Goal: Task Accomplishment & Management: Complete application form

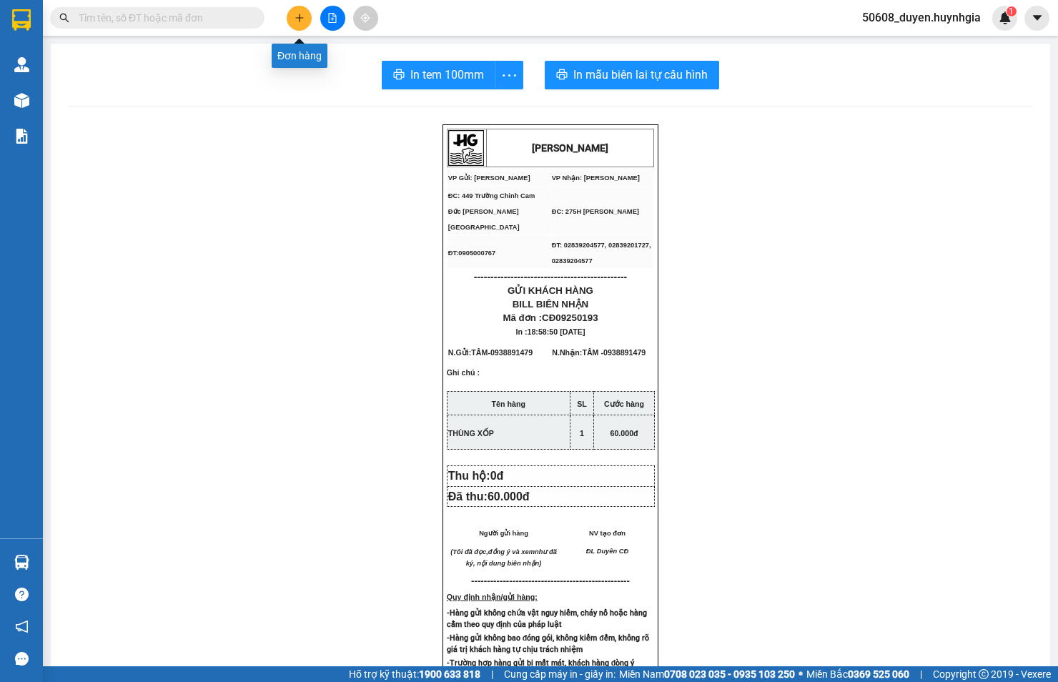
click at [295, 16] on icon "plus" at bounding box center [300, 18] width 10 height 10
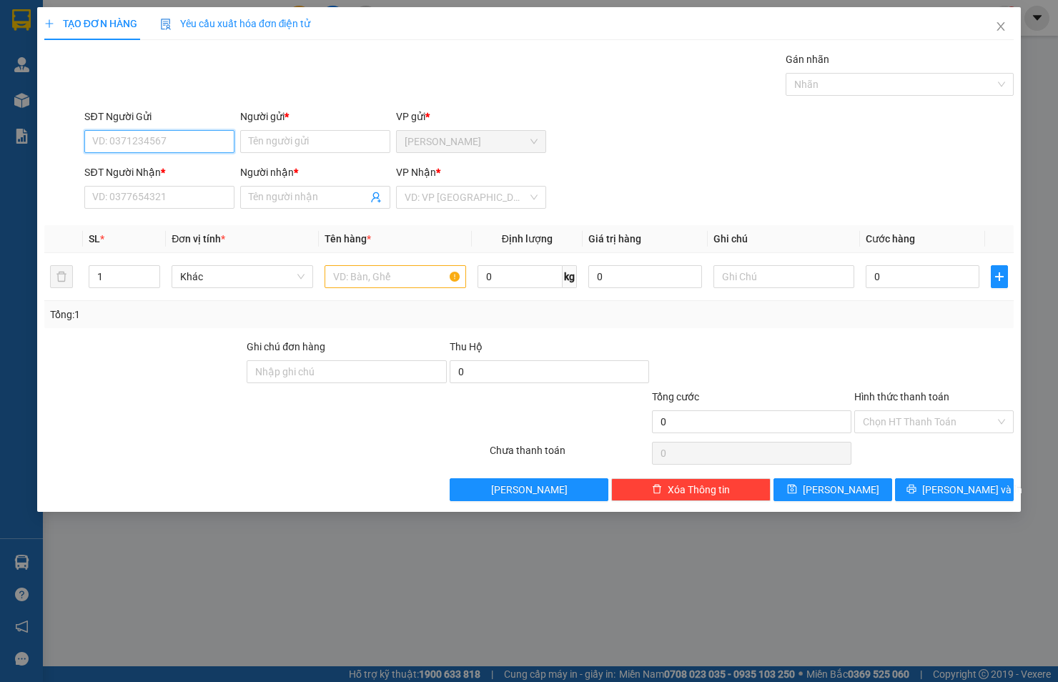
click at [198, 139] on input "SĐT Người Gửi" at bounding box center [159, 141] width 150 height 23
click at [174, 168] on div "0931623188 - CƯỜNG CĐ" at bounding box center [159, 170] width 133 height 16
type input "0931623188"
type input "CƯỜNG CĐ"
type input "0934498066"
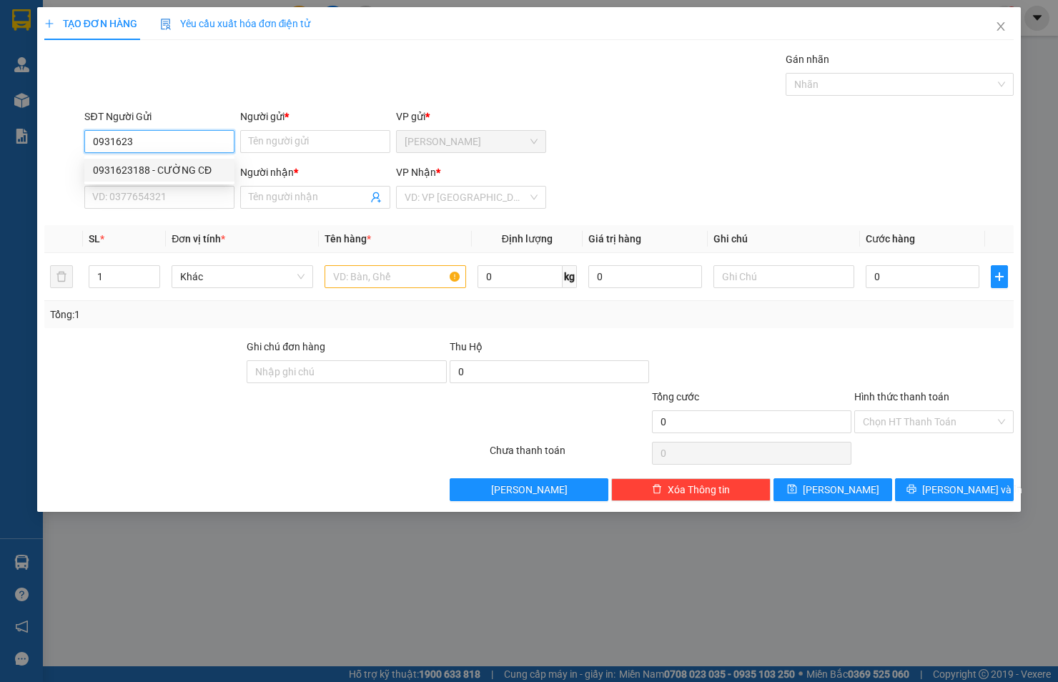
type input "DIỆU ÁI"
type input "0931623188"
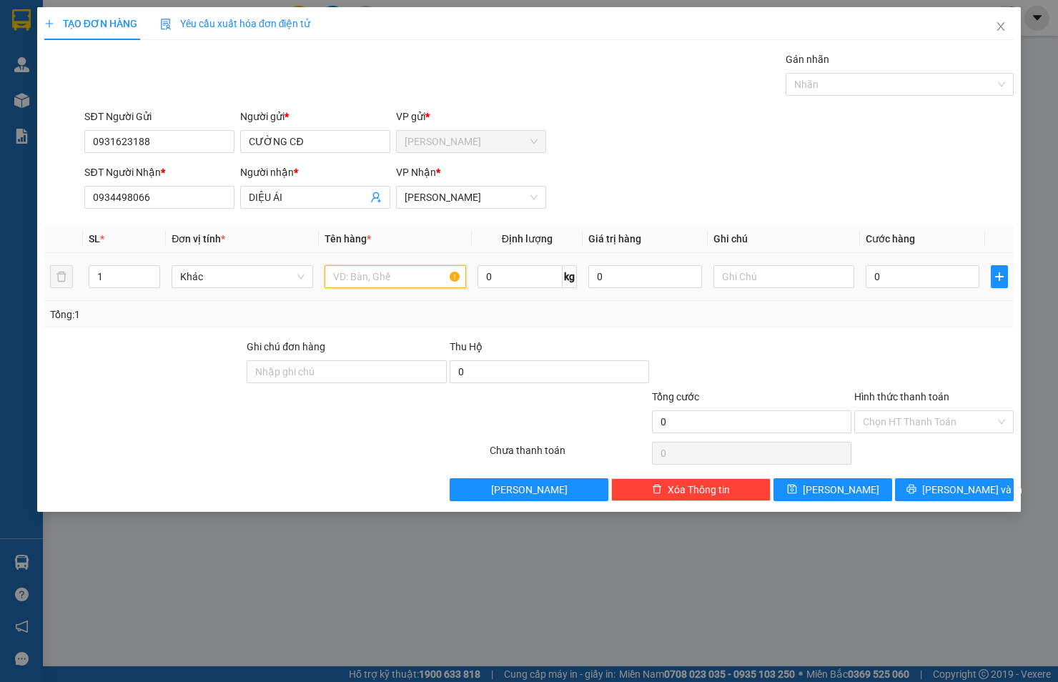
click at [355, 269] on input "text" at bounding box center [396, 276] width 142 height 23
type input "THÙNG XỐP"
click at [952, 280] on input "0" at bounding box center [923, 276] width 114 height 23
type input "4"
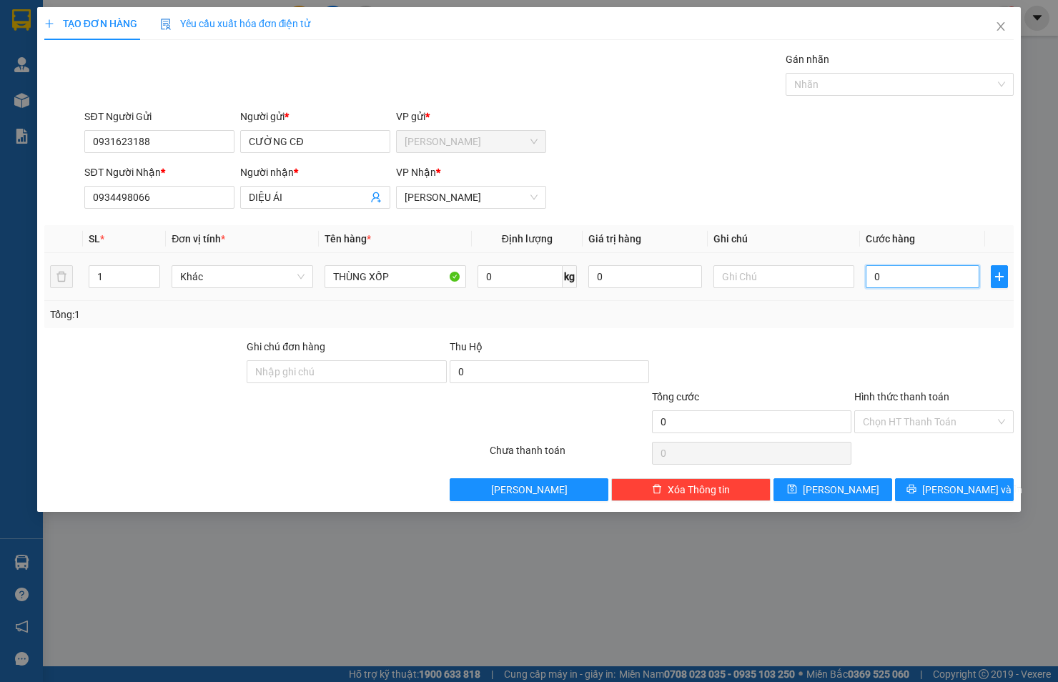
type input "4"
type input "40"
type input "40.000"
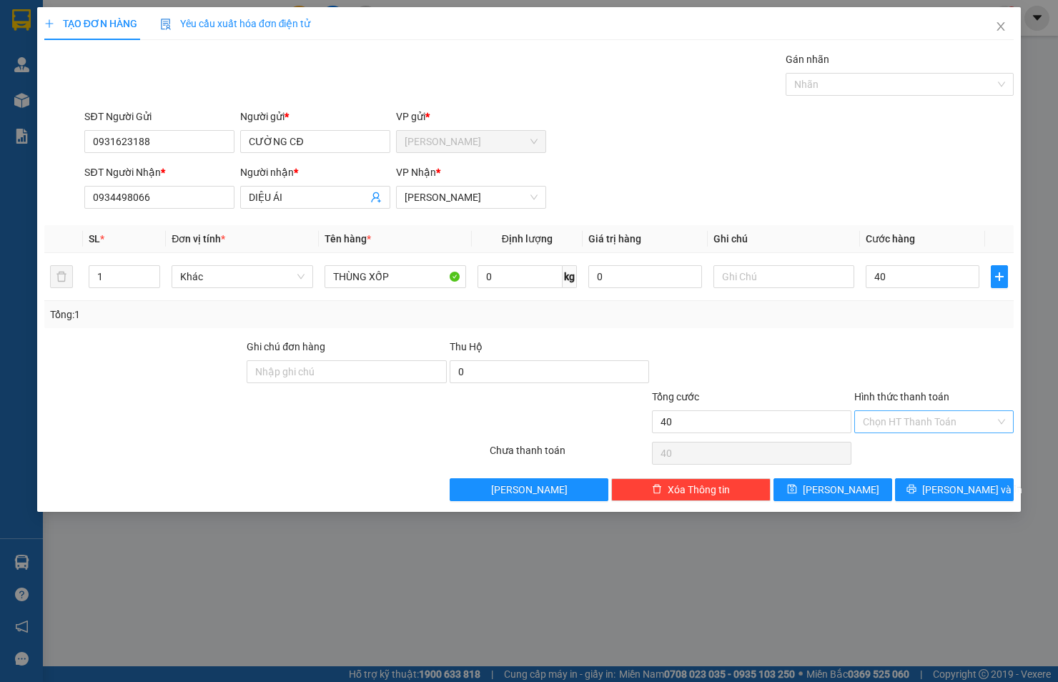
type input "40.000"
click at [963, 417] on input "Hình thức thanh toán" at bounding box center [929, 421] width 132 height 21
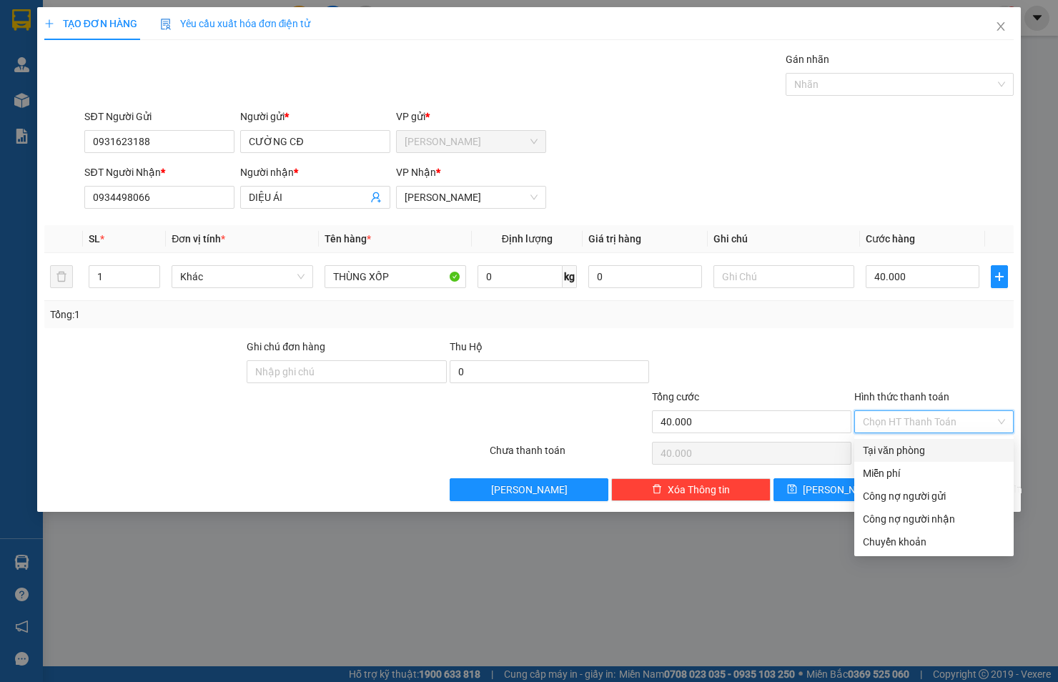
click at [964, 439] on div "Tại văn phòng" at bounding box center [934, 450] width 159 height 23
type input "0"
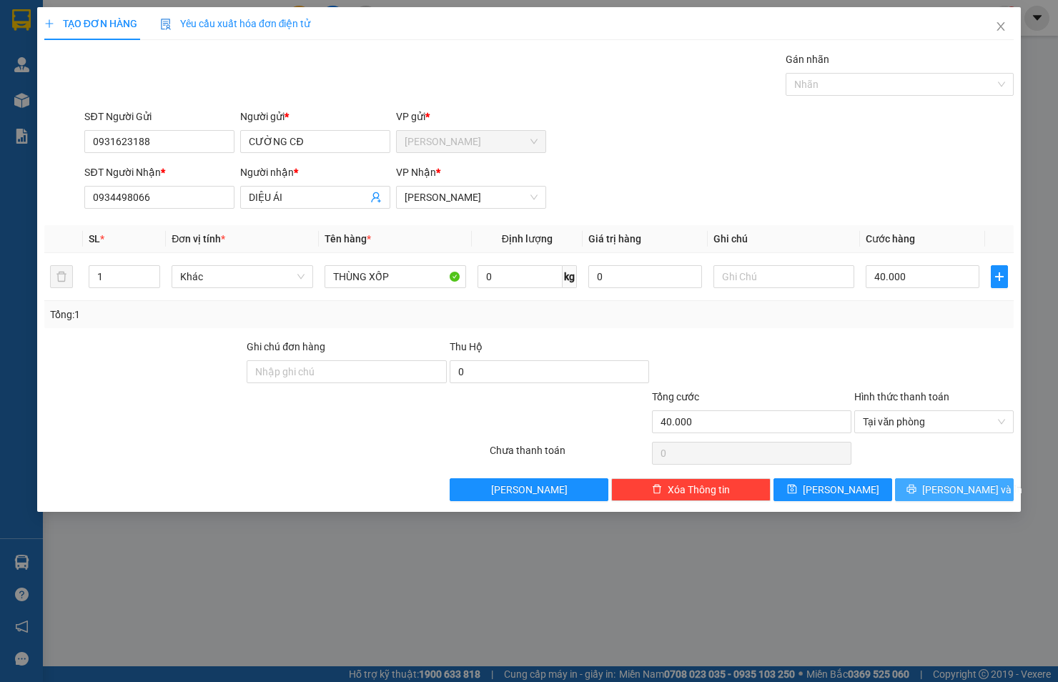
click at [956, 486] on span "[PERSON_NAME] và In" at bounding box center [973, 490] width 100 height 16
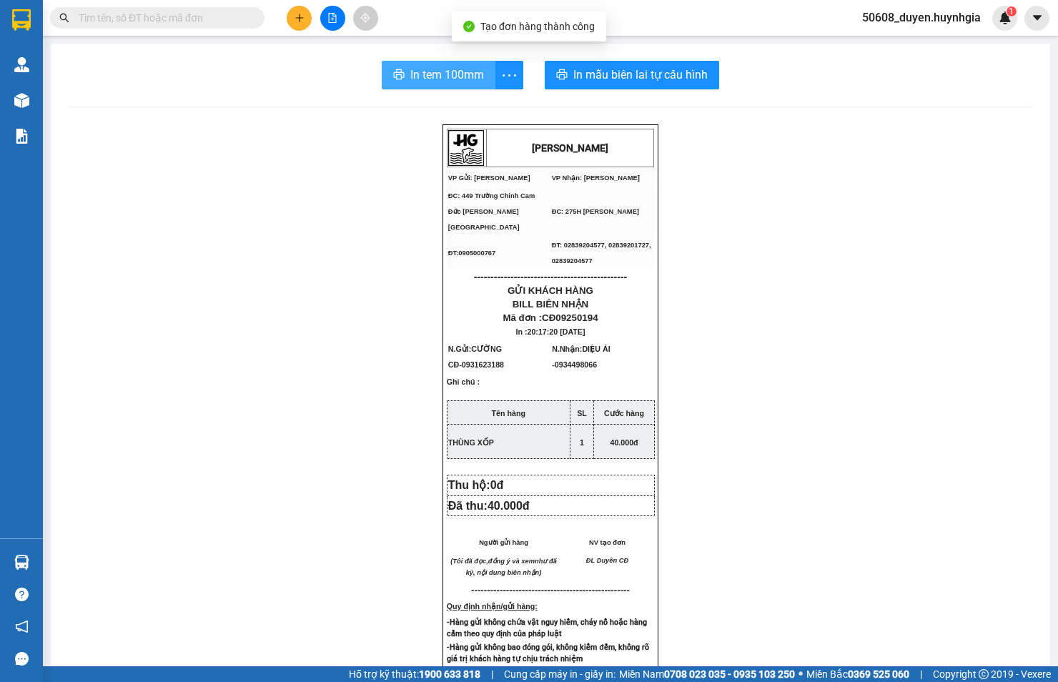
click at [458, 74] on span "In tem 100mm" at bounding box center [448, 75] width 74 height 18
click at [296, 14] on icon "plus" at bounding box center [300, 18] width 10 height 10
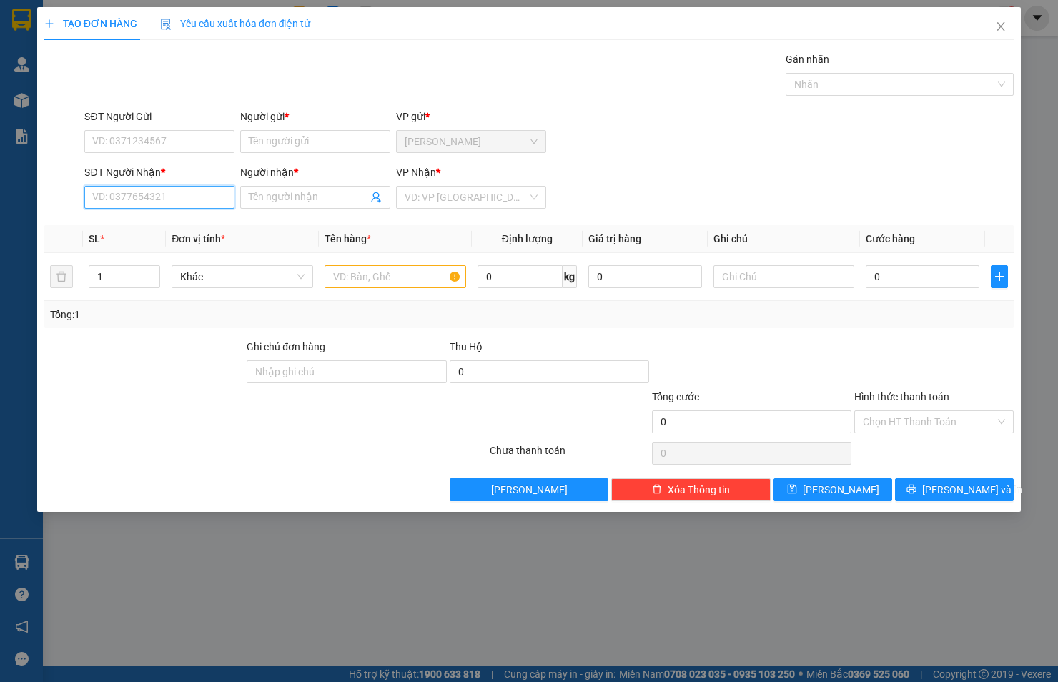
click at [182, 192] on input "SĐT Người Nhận *" at bounding box center [159, 197] width 150 height 23
click at [262, 145] on input "Người gửi *" at bounding box center [315, 141] width 150 height 23
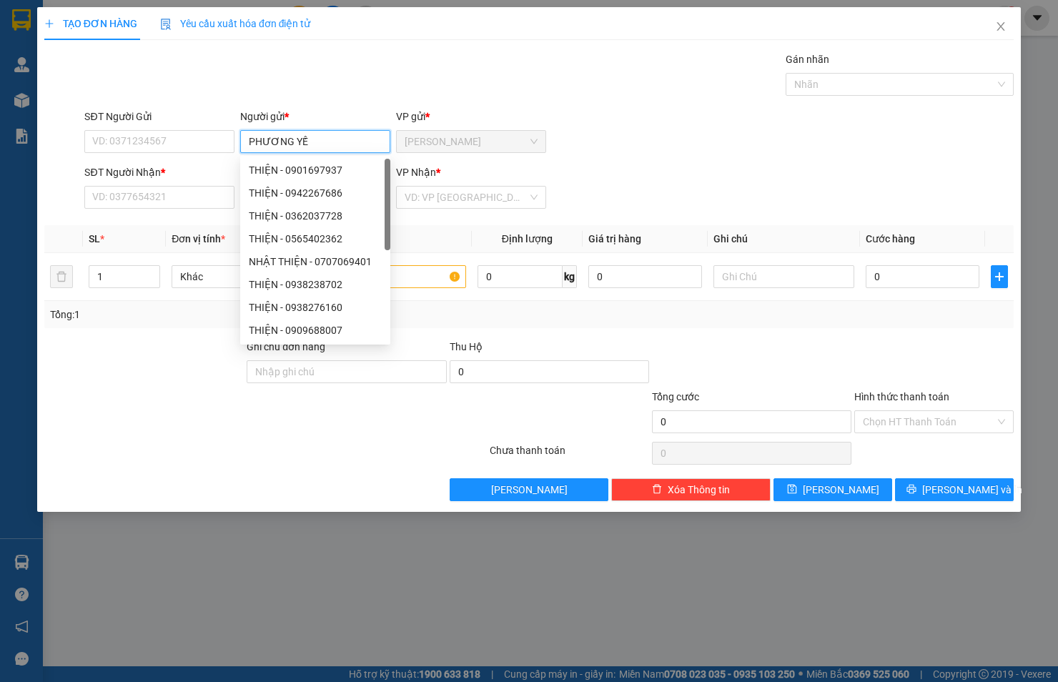
type input "PHƯƠNG YẾN"
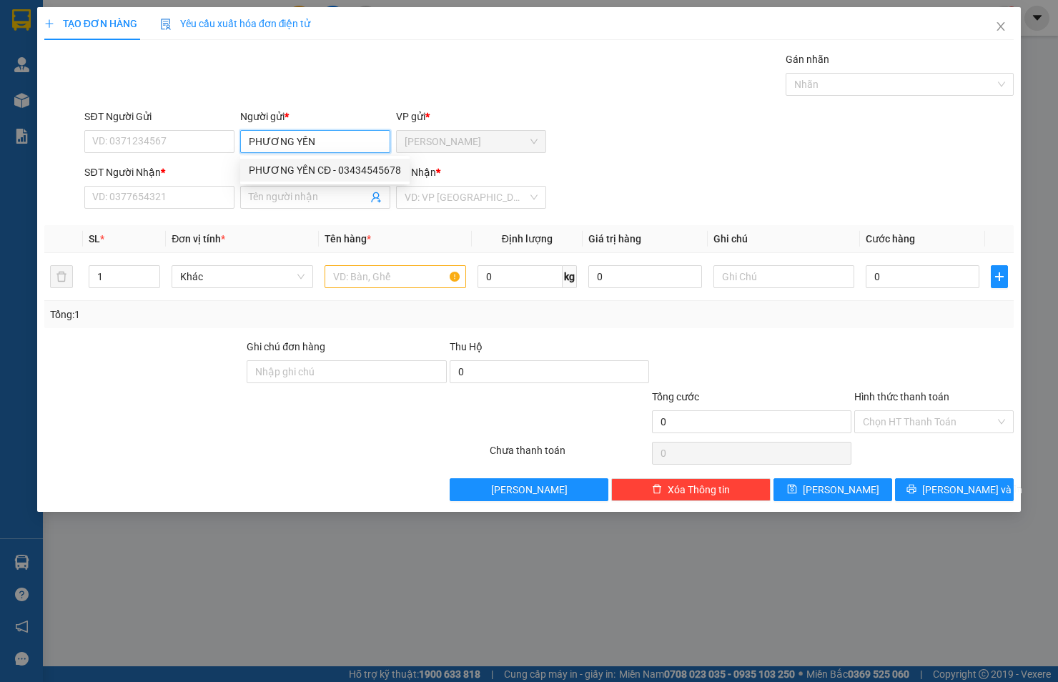
click at [288, 162] on div "PHƯƠNG YẾN CĐ - 03434545678" at bounding box center [325, 170] width 152 height 16
type input "03434545678"
type input "PHƯƠNG YẾN CĐ"
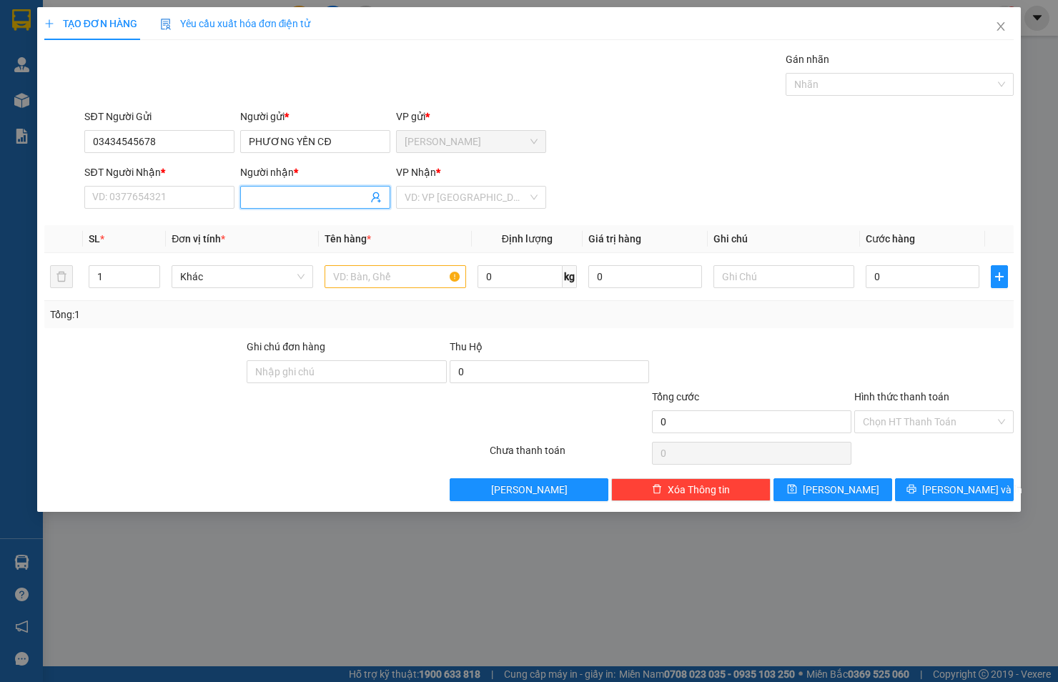
click at [306, 198] on input "Người nhận *" at bounding box center [308, 198] width 119 height 16
type input "THÀNH 42"
click at [308, 222] on div "THÀNH 427 - 0234567427" at bounding box center [315, 226] width 133 height 16
type input "0234567427"
type input "THÀNH 427"
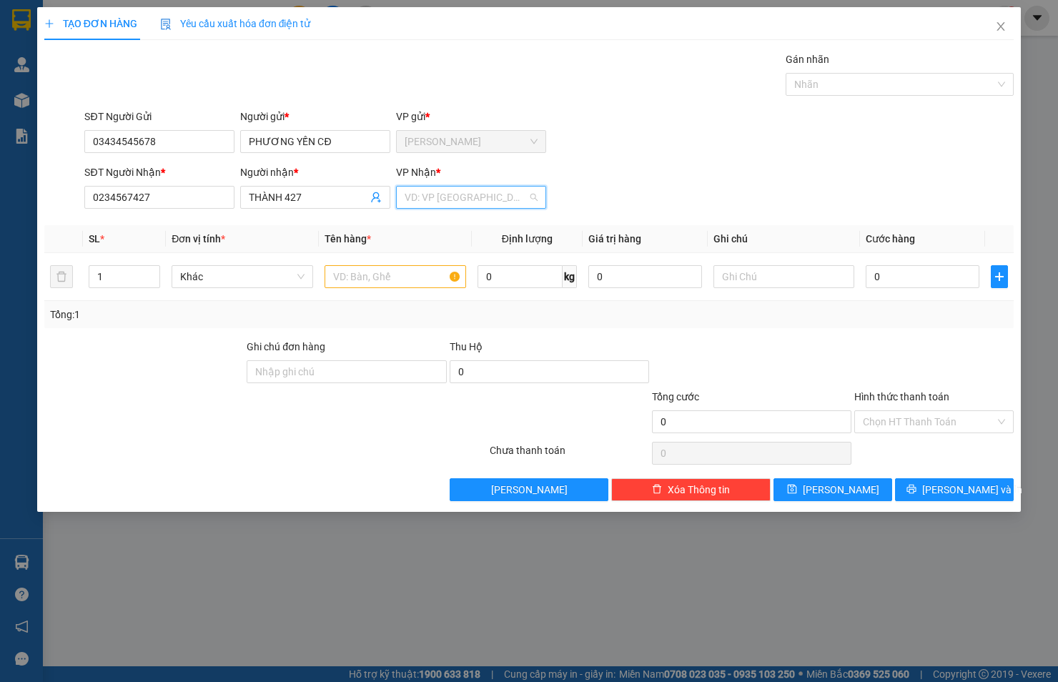
click at [468, 195] on input "search" at bounding box center [466, 197] width 123 height 21
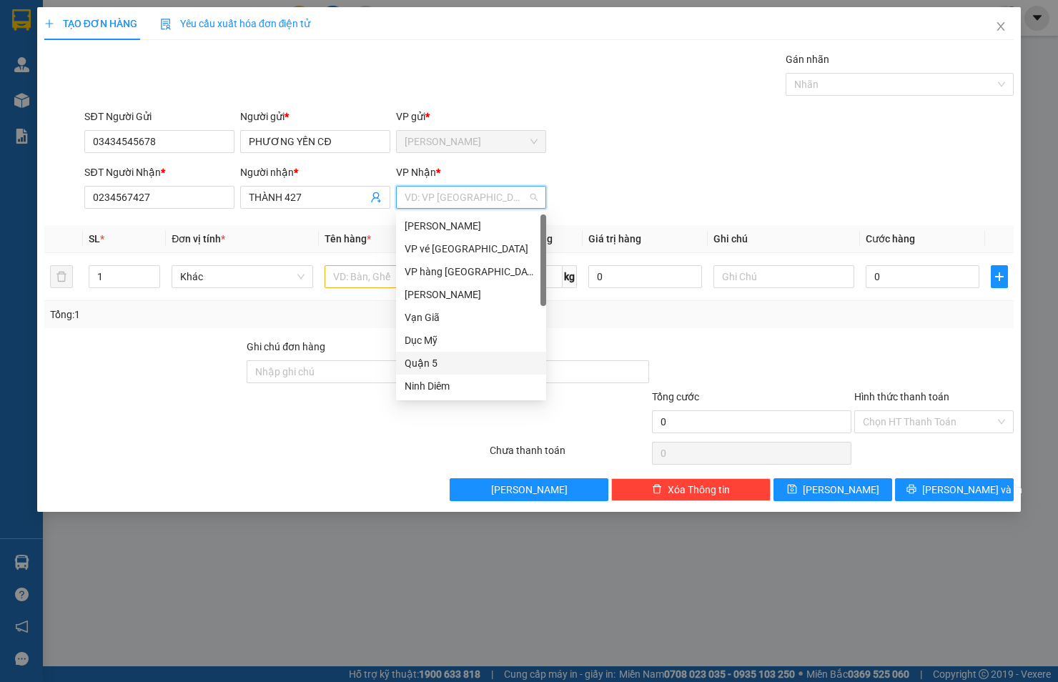
click at [444, 365] on div "Quận 5" at bounding box center [471, 363] width 133 height 16
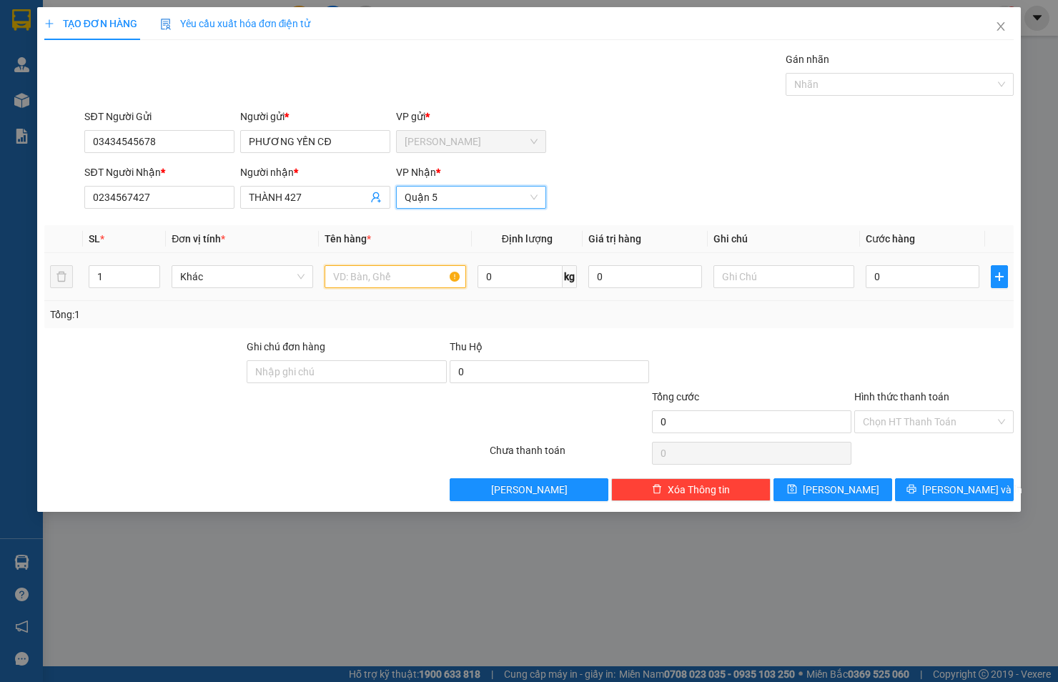
click at [398, 283] on input "text" at bounding box center [396, 276] width 142 height 23
click at [336, 270] on input "THÙNG+1TX" at bounding box center [396, 276] width 142 height 23
click at [333, 276] on input "THÙNG+1TX" at bounding box center [396, 276] width 142 height 23
type input "2THÙNG+1TX"
drag, startPoint x: 133, startPoint y: 280, endPoint x: 94, endPoint y: 281, distance: 39.4
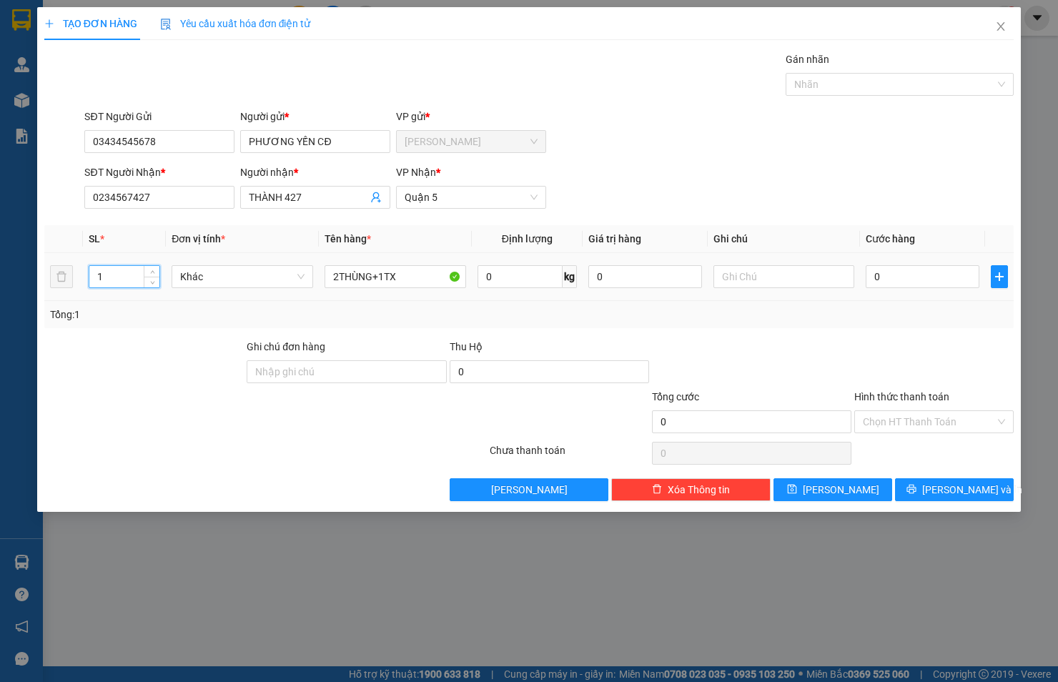
click at [94, 281] on input "1" at bounding box center [124, 276] width 71 height 21
type input "3"
click at [895, 272] on input "0" at bounding box center [923, 276] width 114 height 23
type input "1"
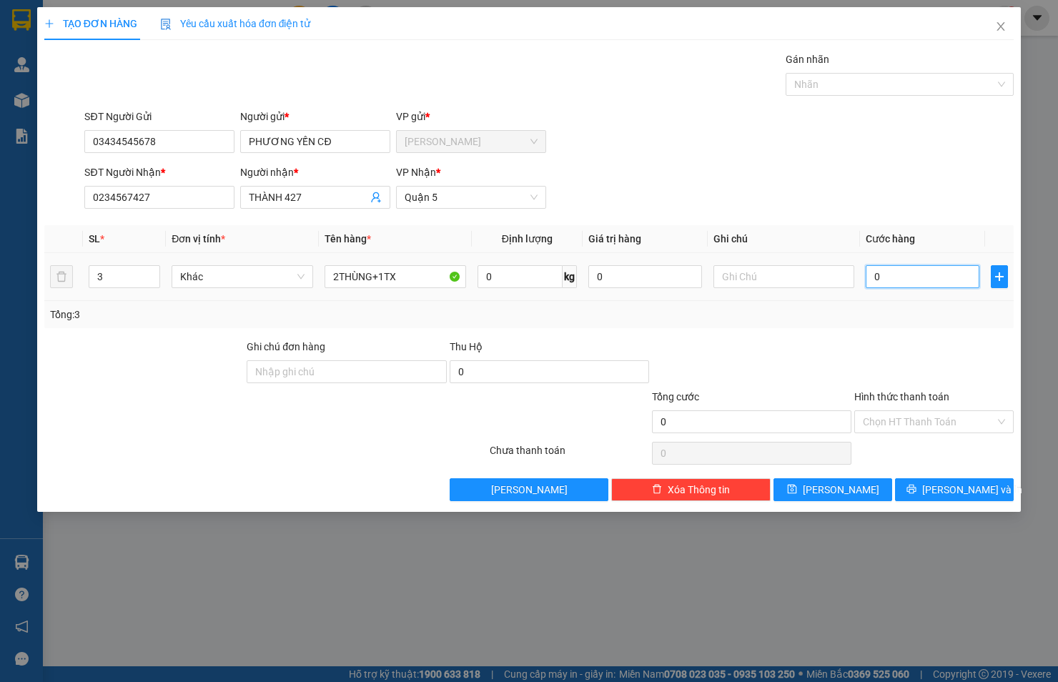
type input "1"
type input "19"
type input "190"
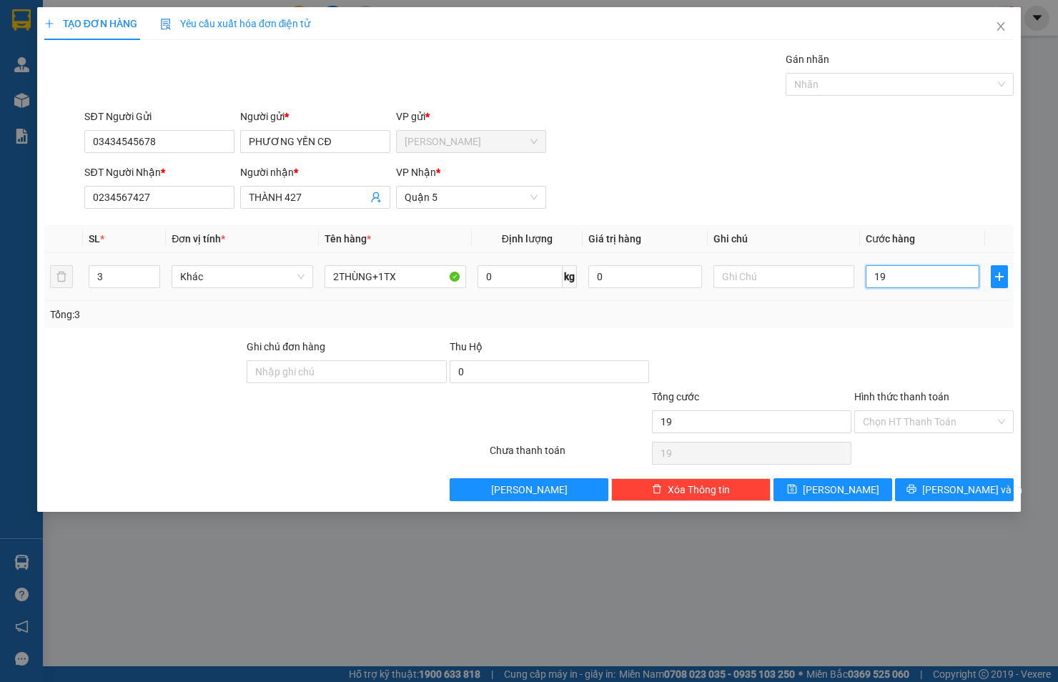
type input "190"
type input "190.000"
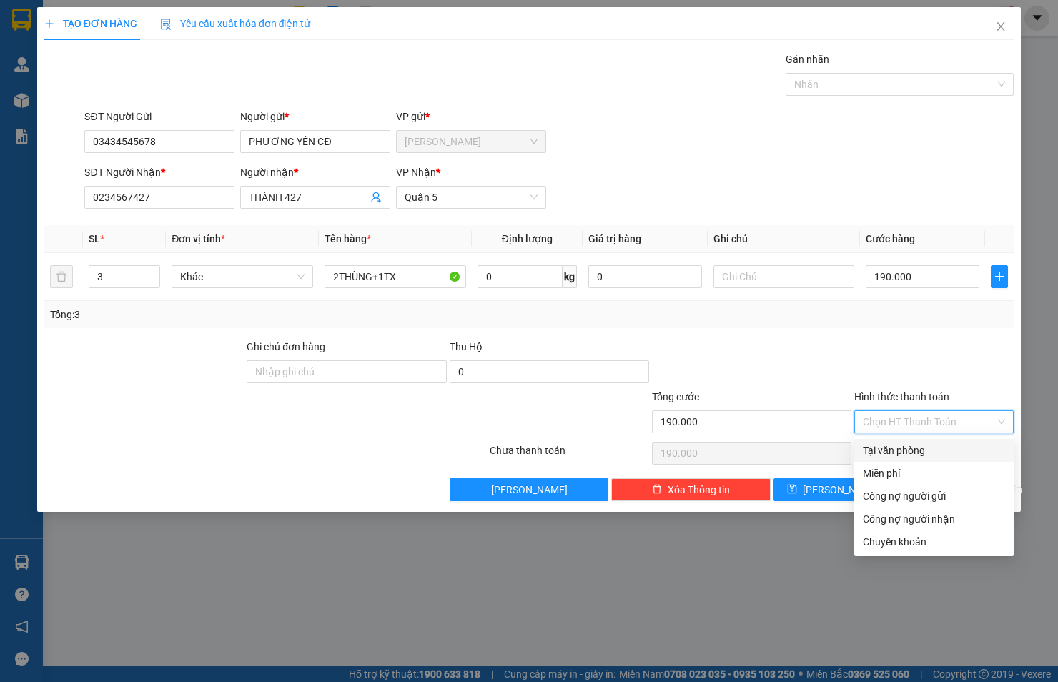
click at [907, 427] on input "Hình thức thanh toán" at bounding box center [929, 421] width 132 height 21
click at [905, 447] on div "Tại văn phòng" at bounding box center [934, 451] width 142 height 16
type input "0"
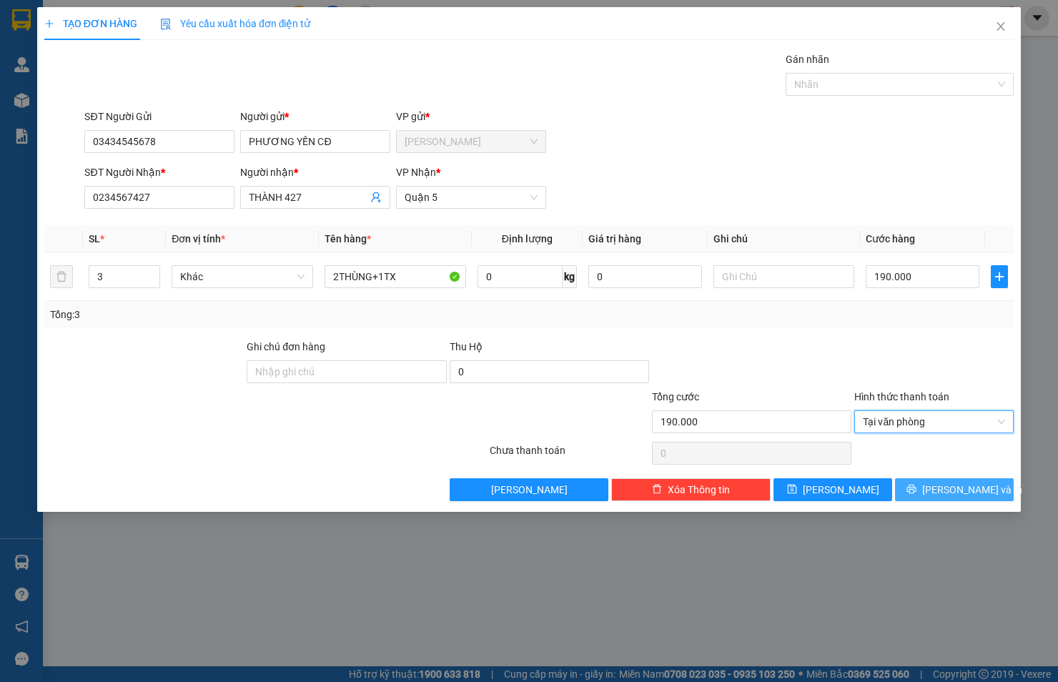
click at [933, 482] on button "[PERSON_NAME] và In" at bounding box center [954, 489] width 119 height 23
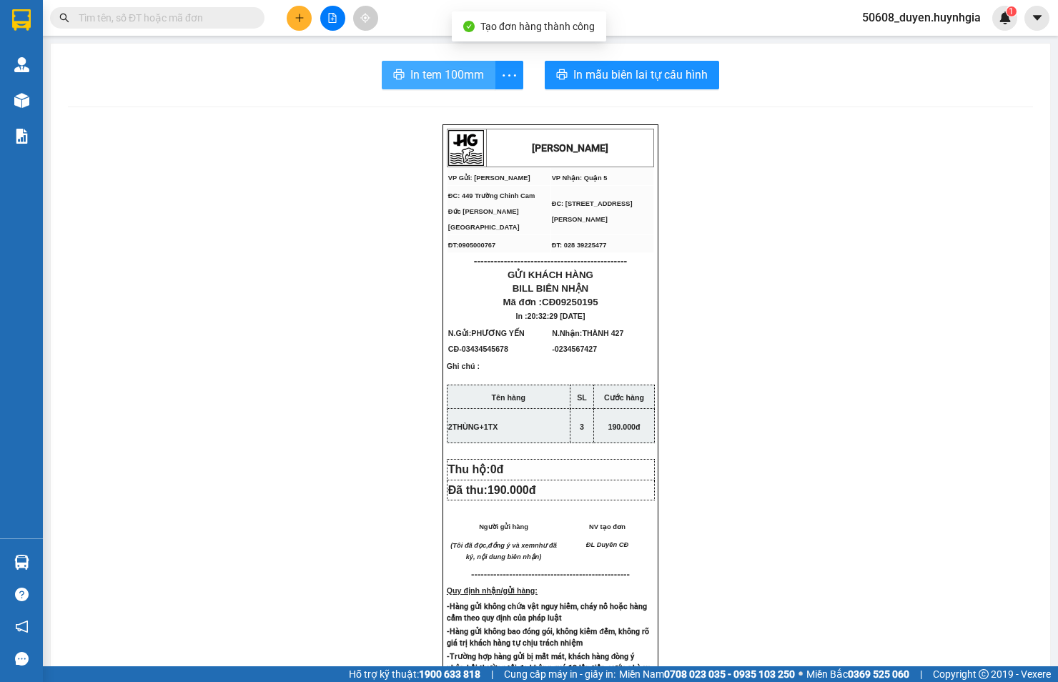
click at [416, 75] on span "In tem 100mm" at bounding box center [448, 75] width 74 height 18
click at [288, 14] on button at bounding box center [299, 18] width 25 height 25
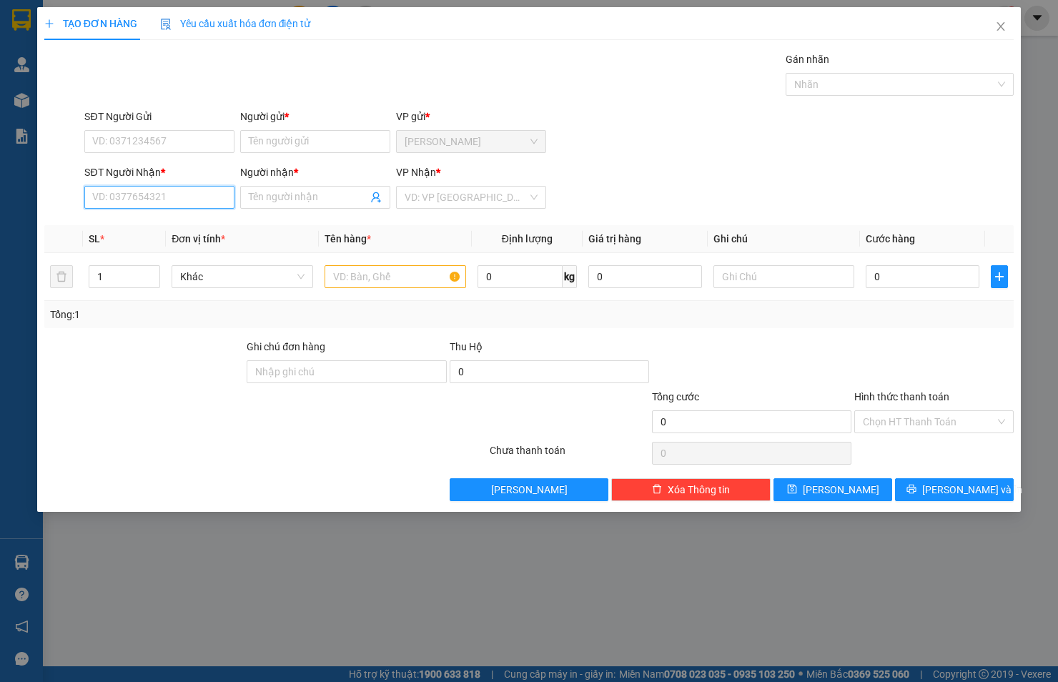
click at [217, 195] on input "SĐT Người Nhận *" at bounding box center [159, 197] width 150 height 23
type input "0976494949"
drag, startPoint x: 156, startPoint y: 227, endPoint x: 159, endPoint y: 215, distance: 12.7
click at [156, 226] on div "0976494949 - TRÙNG DƯƠNG" at bounding box center [162, 226] width 138 height 16
type input "TRÙNG DƯƠNG"
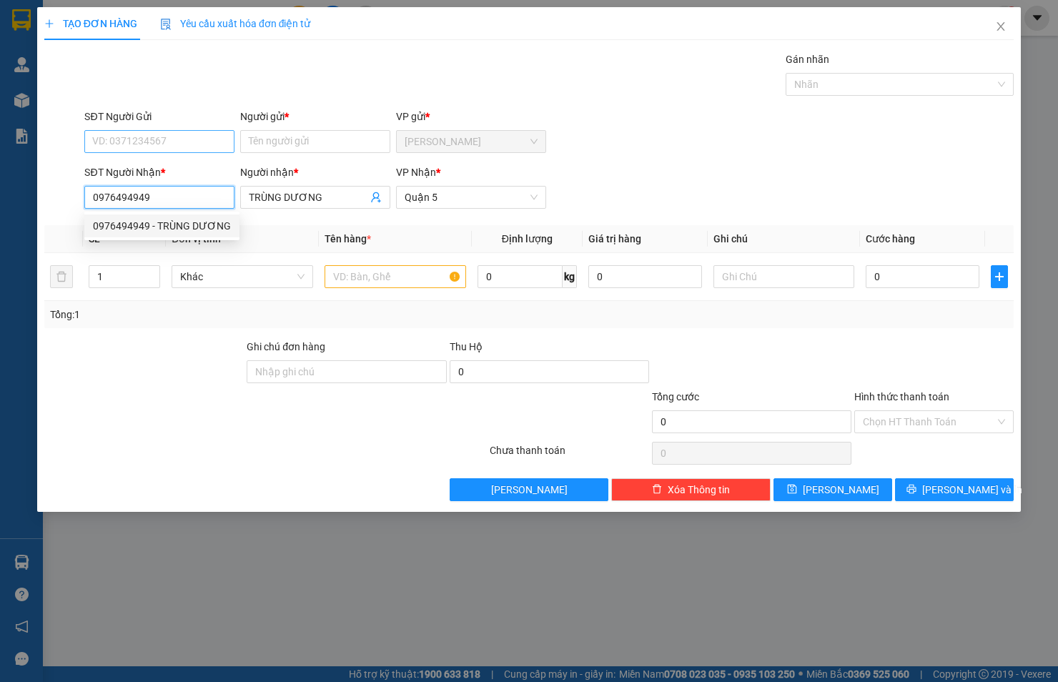
type input "0976494949"
click at [177, 145] on input "SĐT Người Gửi" at bounding box center [159, 141] width 150 height 23
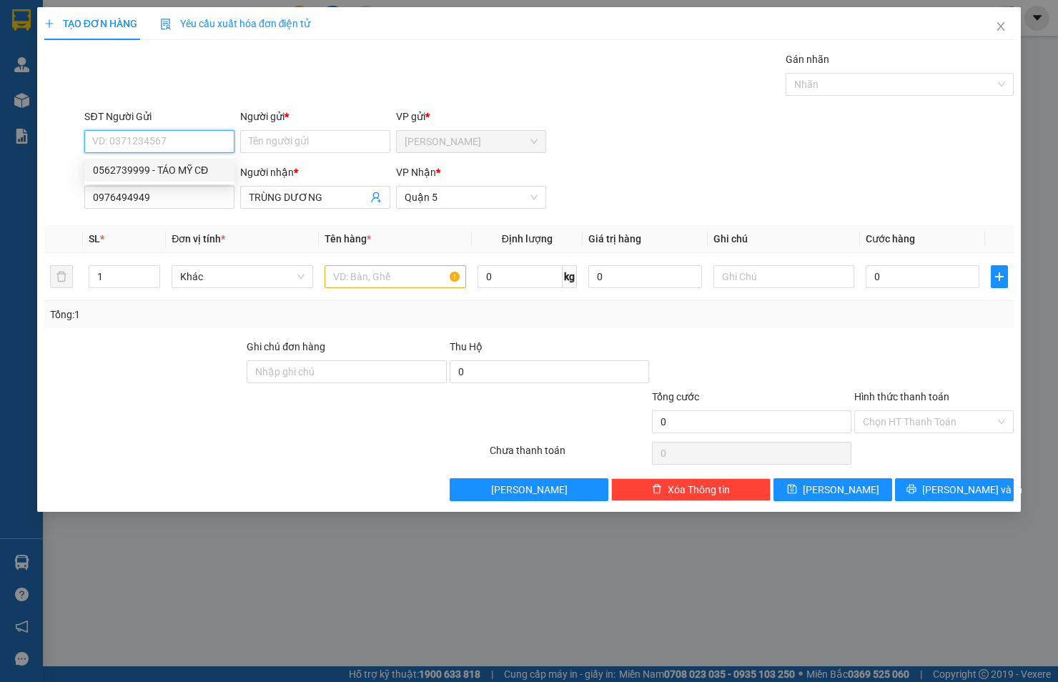
click at [172, 161] on div "0562739999 - TÁO MỸ CĐ" at bounding box center [159, 170] width 150 height 23
type input "0562739999"
type input "TÁO MỸ CĐ"
click at [358, 275] on input "text" at bounding box center [396, 276] width 142 height 23
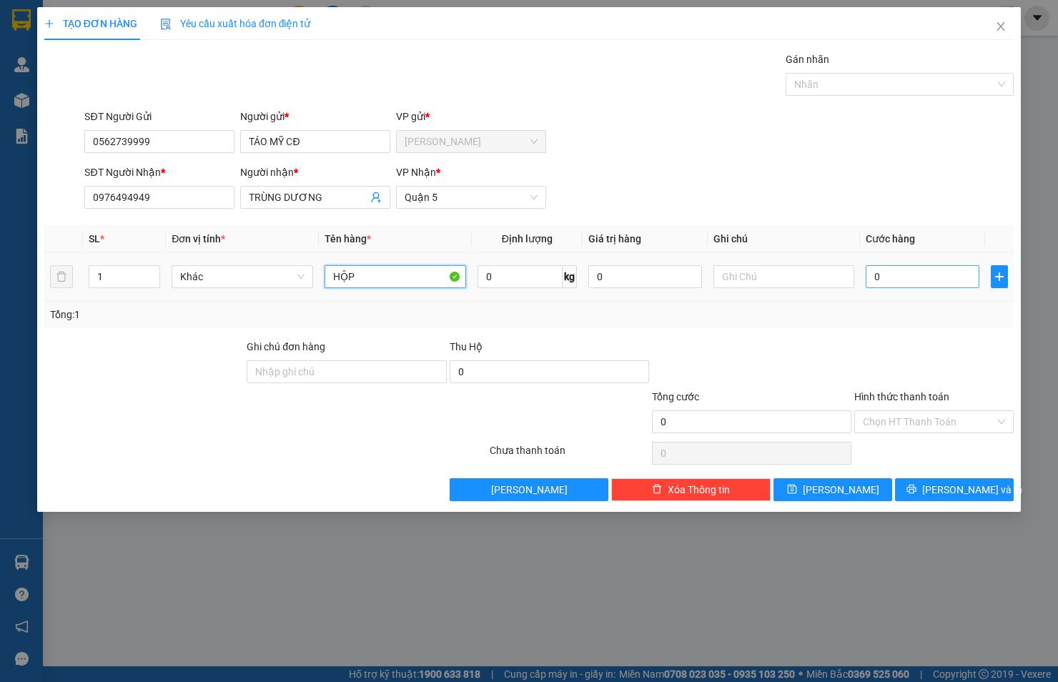
type input "HỘP"
click at [898, 279] on input "0" at bounding box center [923, 276] width 114 height 23
type input "2"
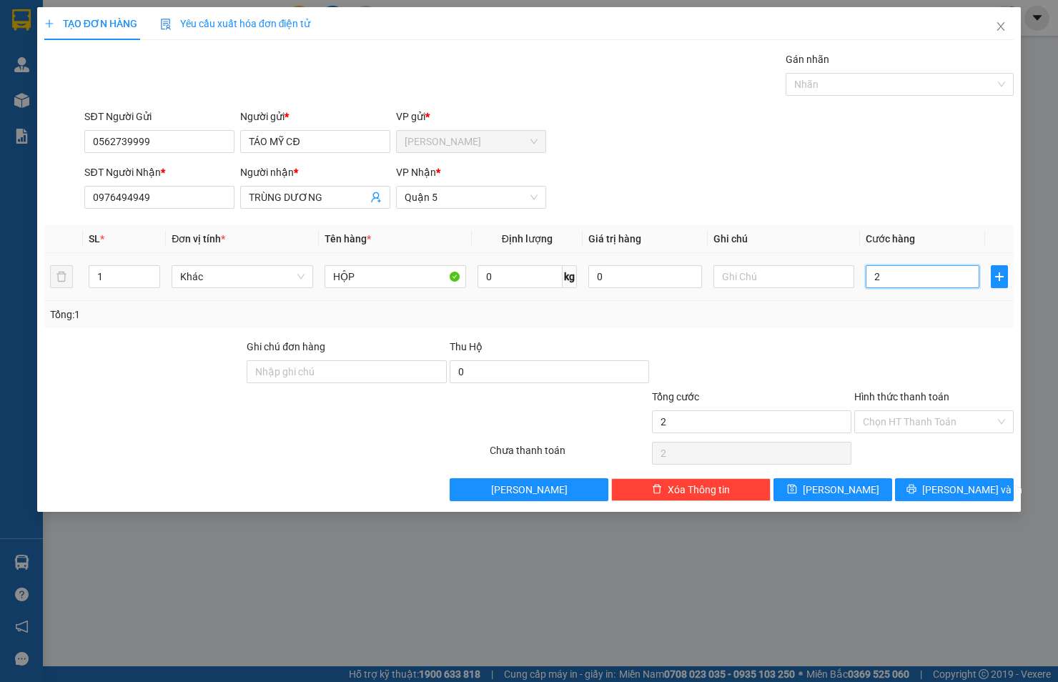
type input "20"
type input "20.000"
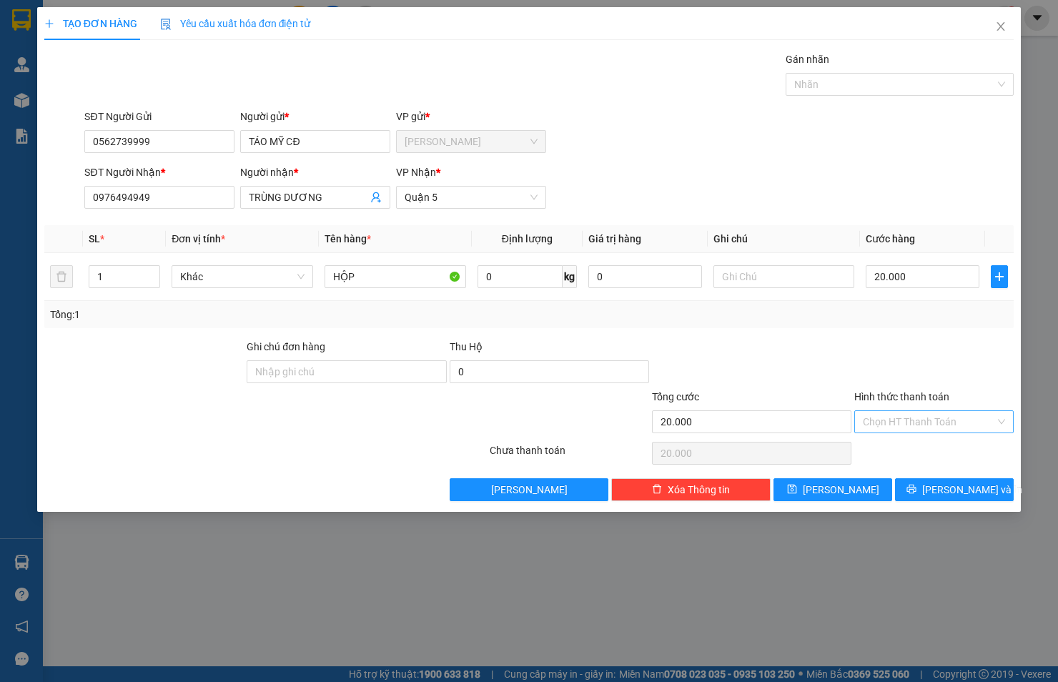
click at [865, 421] on input "Hình thức thanh toán" at bounding box center [929, 421] width 132 height 21
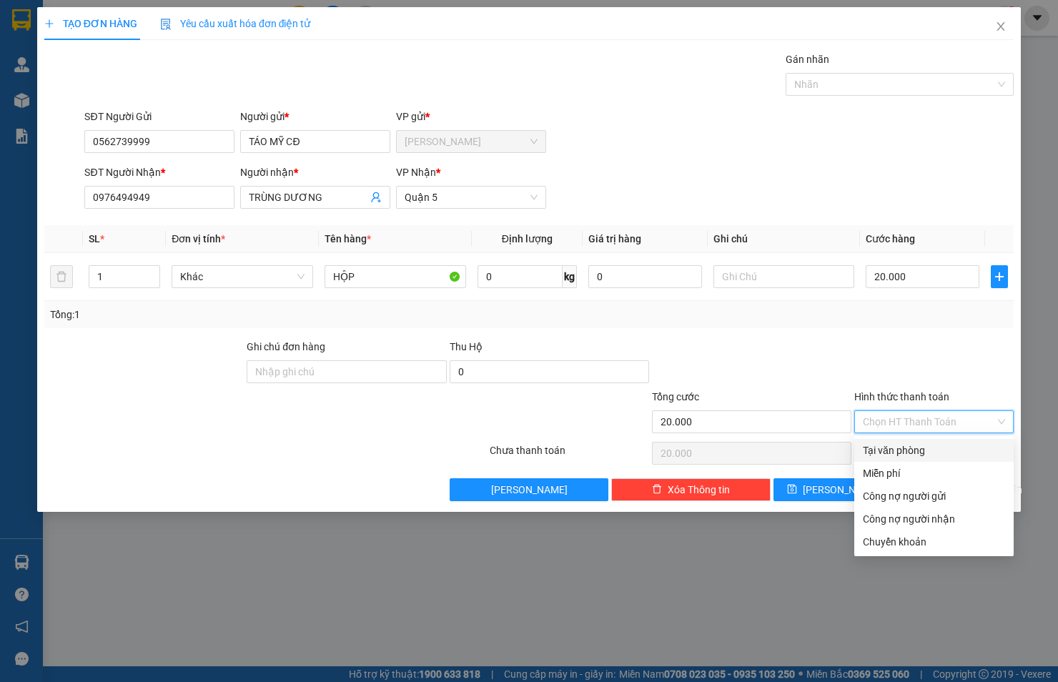
click at [869, 444] on div "Tại văn phòng" at bounding box center [934, 451] width 142 height 16
type input "0"
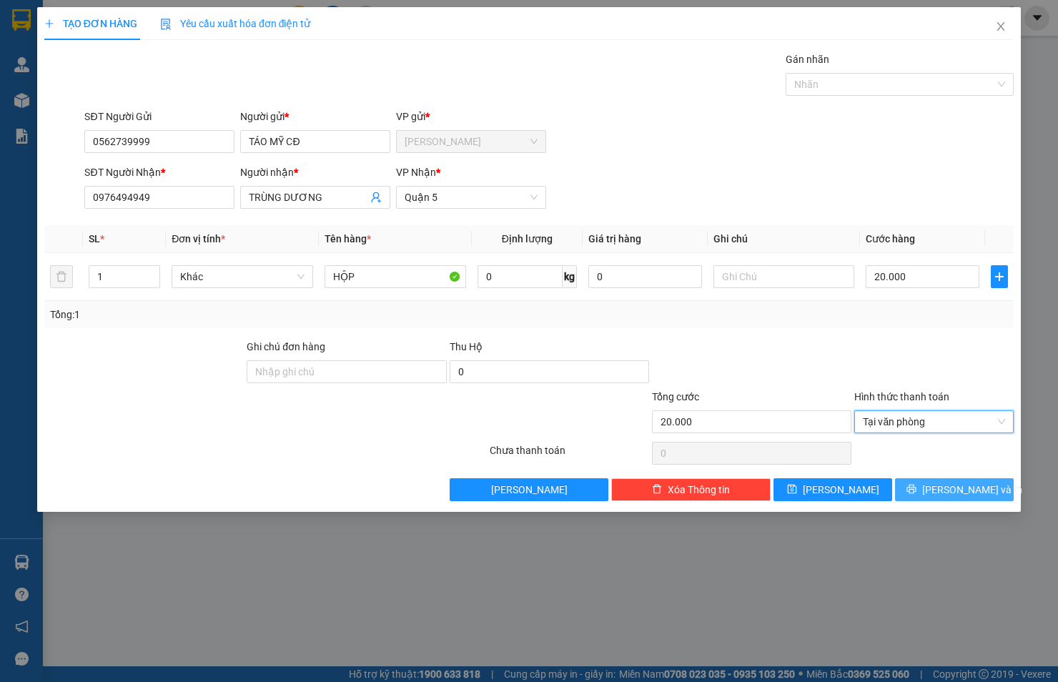
click at [916, 488] on button "[PERSON_NAME] và In" at bounding box center [954, 489] width 119 height 23
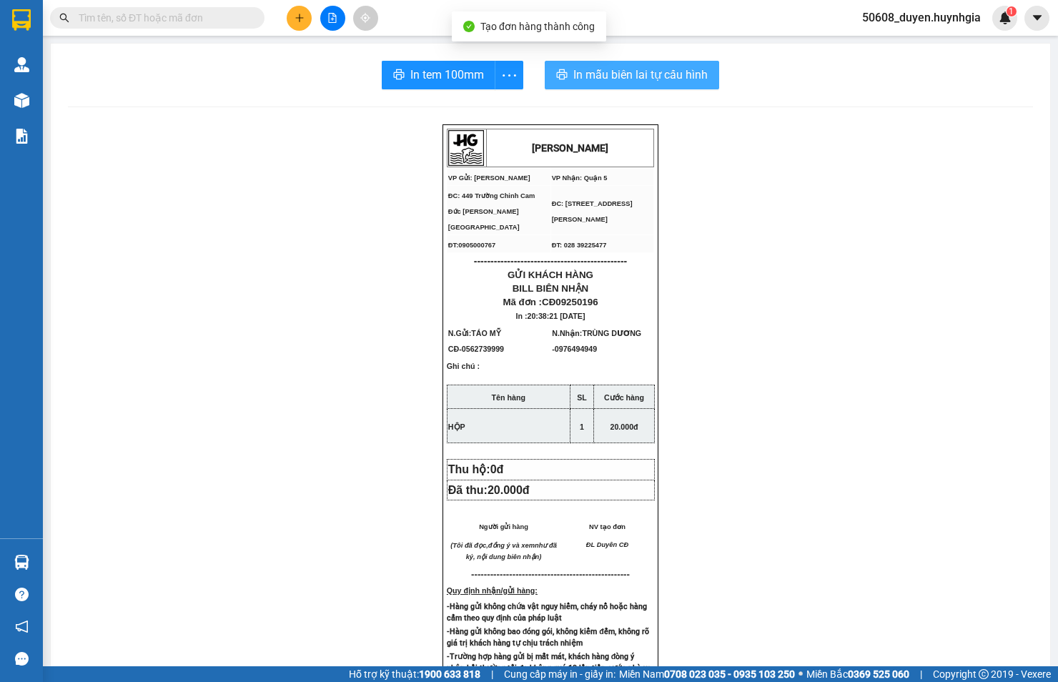
click at [574, 75] on span "In mẫu biên lai tự cấu hình" at bounding box center [641, 75] width 134 height 18
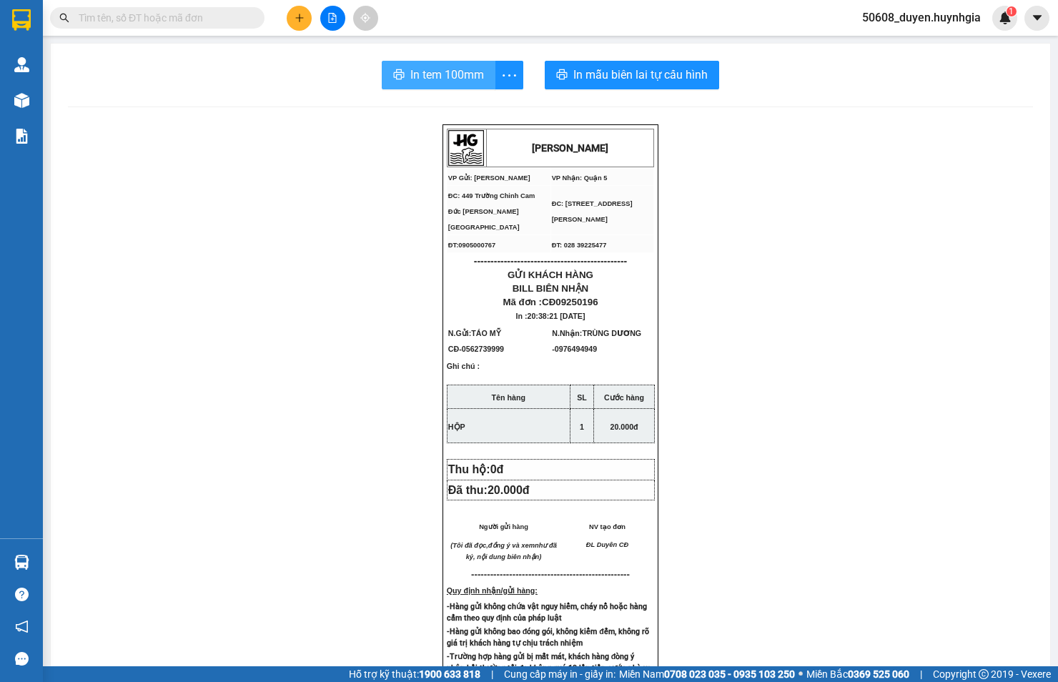
click at [401, 76] on button "In tem 100mm" at bounding box center [439, 75] width 114 height 29
click at [298, 18] on icon "plus" at bounding box center [299, 17] width 8 height 1
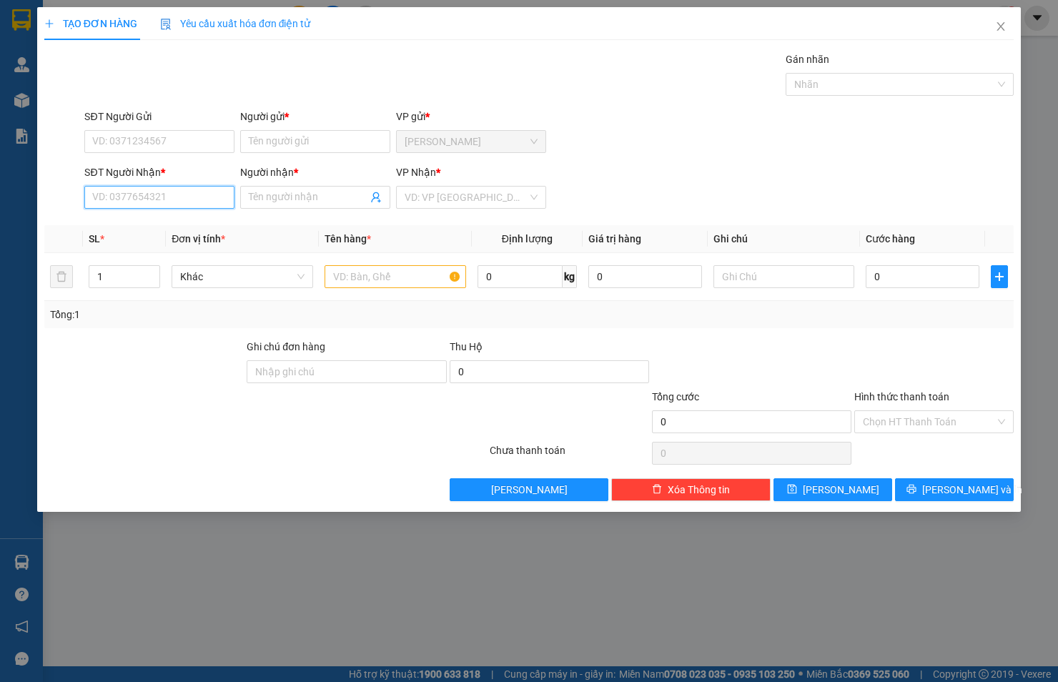
click at [180, 204] on input "SĐT Người Nhận *" at bounding box center [159, 197] width 150 height 23
drag, startPoint x: 202, startPoint y: 230, endPoint x: 201, endPoint y: 197, distance: 32.2
click at [201, 230] on div "0862781838 - VƯƠNG" at bounding box center [159, 226] width 133 height 16
type input "0862781838"
type input "VƯƠNG"
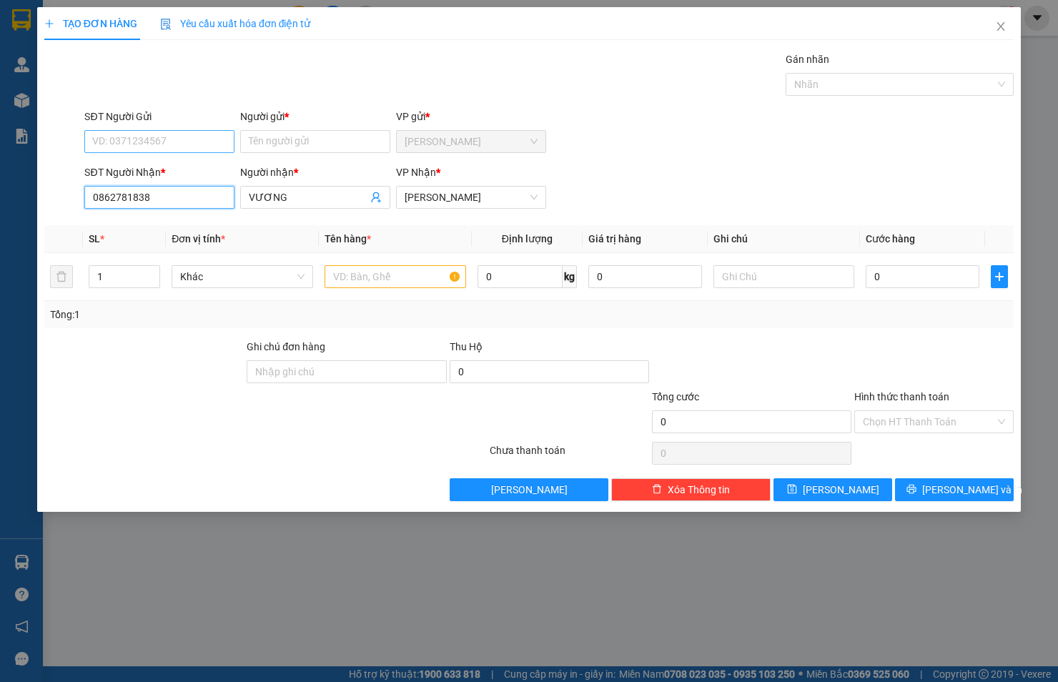
type input "0862781838"
click at [202, 148] on input "SĐT Người Gửi" at bounding box center [159, 141] width 150 height 23
click at [187, 182] on div "0793565972 - MÂY" at bounding box center [159, 193] width 150 height 23
type input "0793565972"
type input "MÂY"
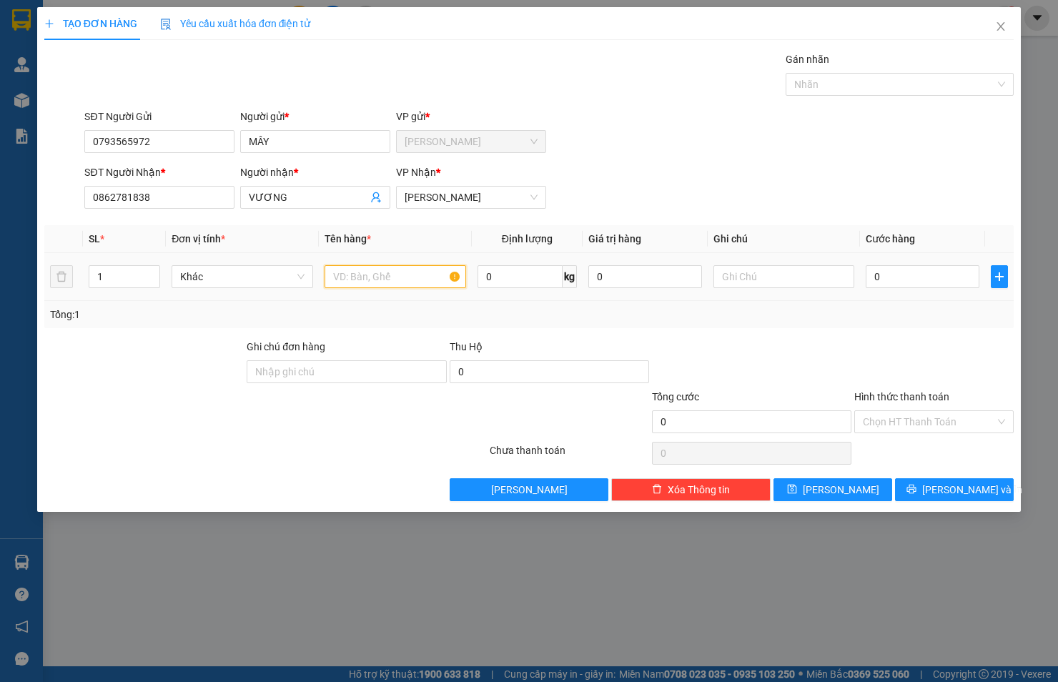
click at [391, 270] on input "text" at bounding box center [396, 276] width 142 height 23
type input "BAO"
click at [946, 265] on div "0" at bounding box center [923, 276] width 114 height 29
click at [943, 275] on input "0" at bounding box center [923, 276] width 114 height 23
type input "7"
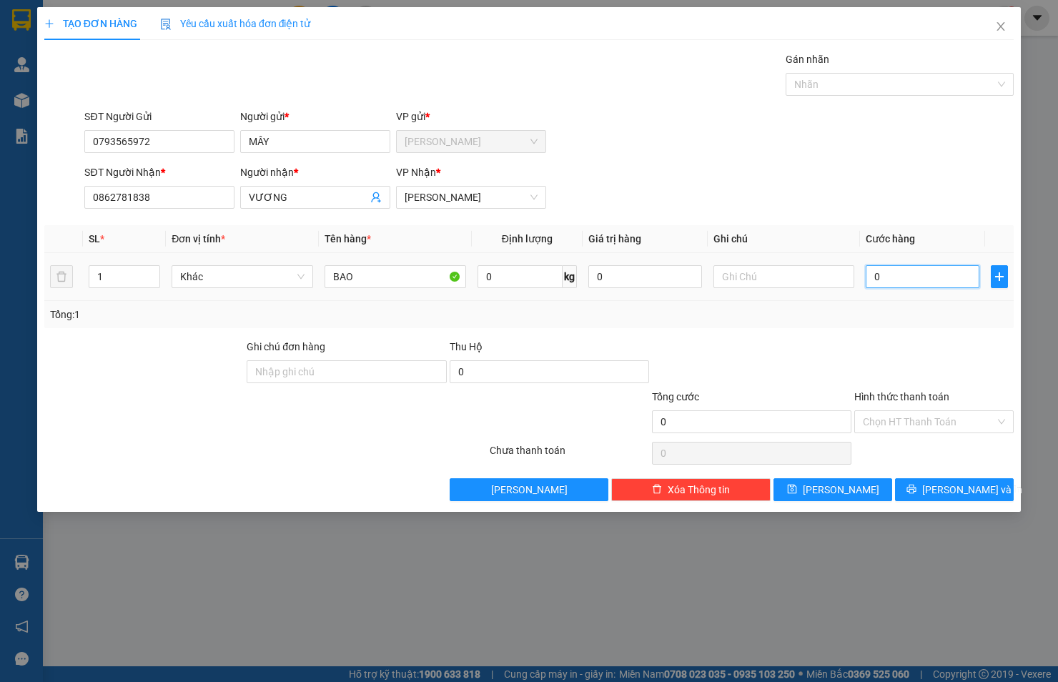
type input "7"
type input "70"
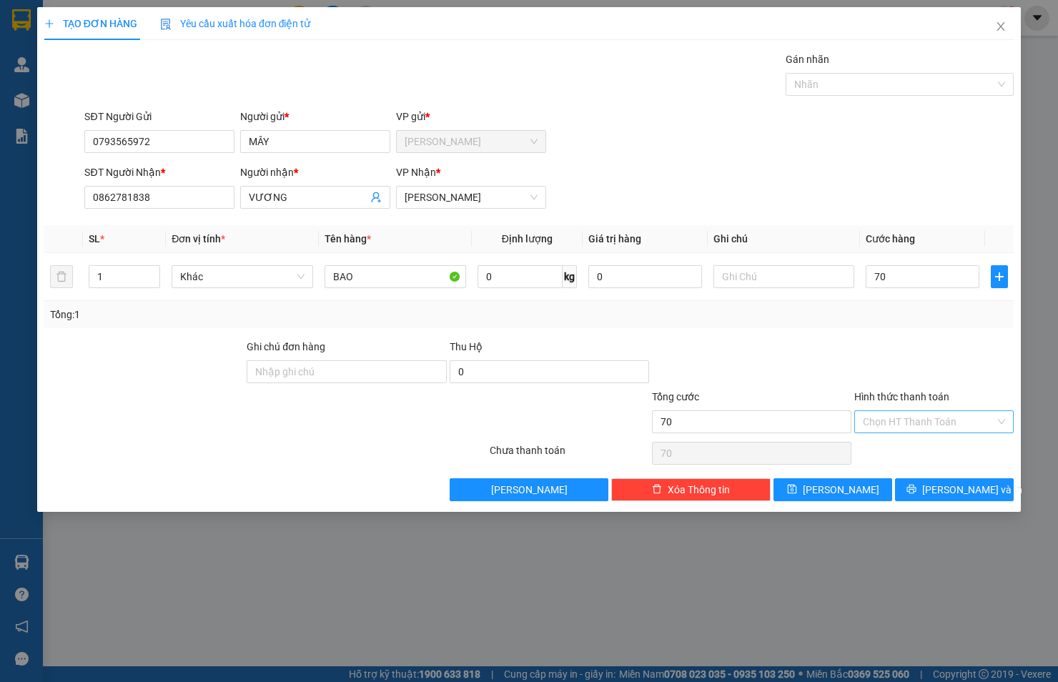
type input "70.000"
click at [932, 418] on input "Hình thức thanh toán" at bounding box center [929, 421] width 132 height 21
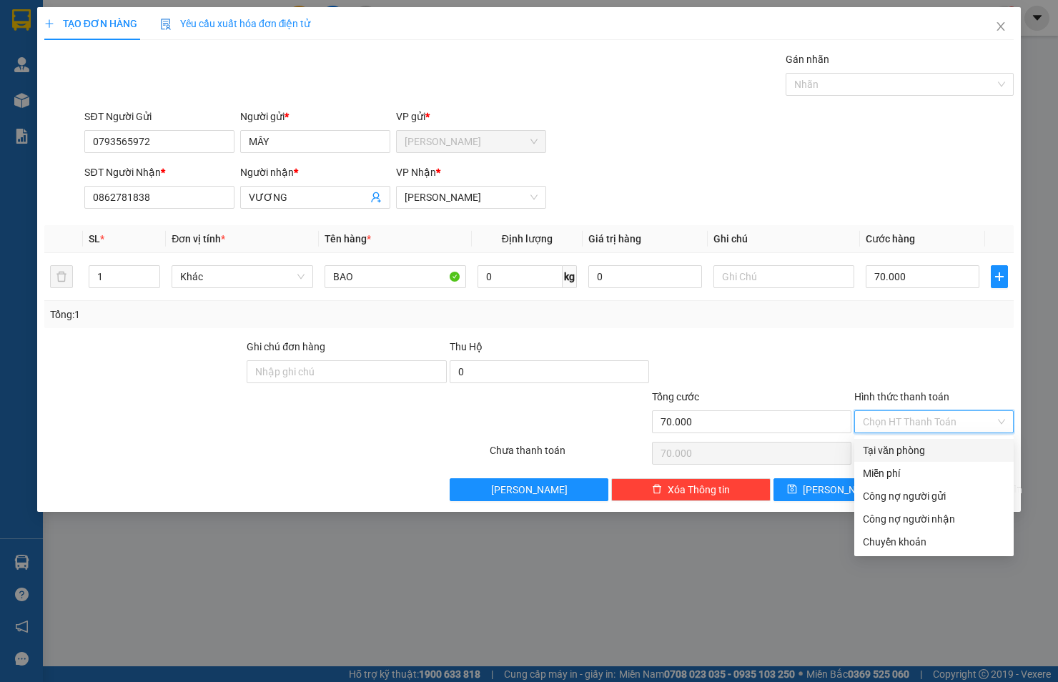
click at [924, 448] on div "Tại văn phòng" at bounding box center [934, 451] width 142 height 16
type input "0"
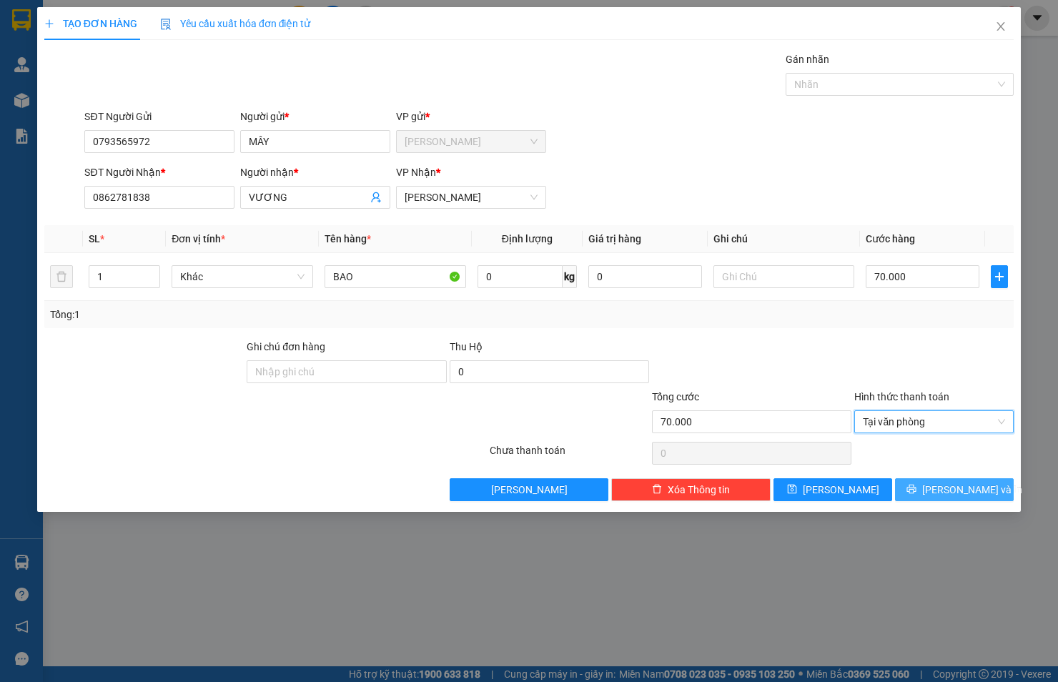
click at [966, 491] on span "[PERSON_NAME] và In" at bounding box center [973, 490] width 100 height 16
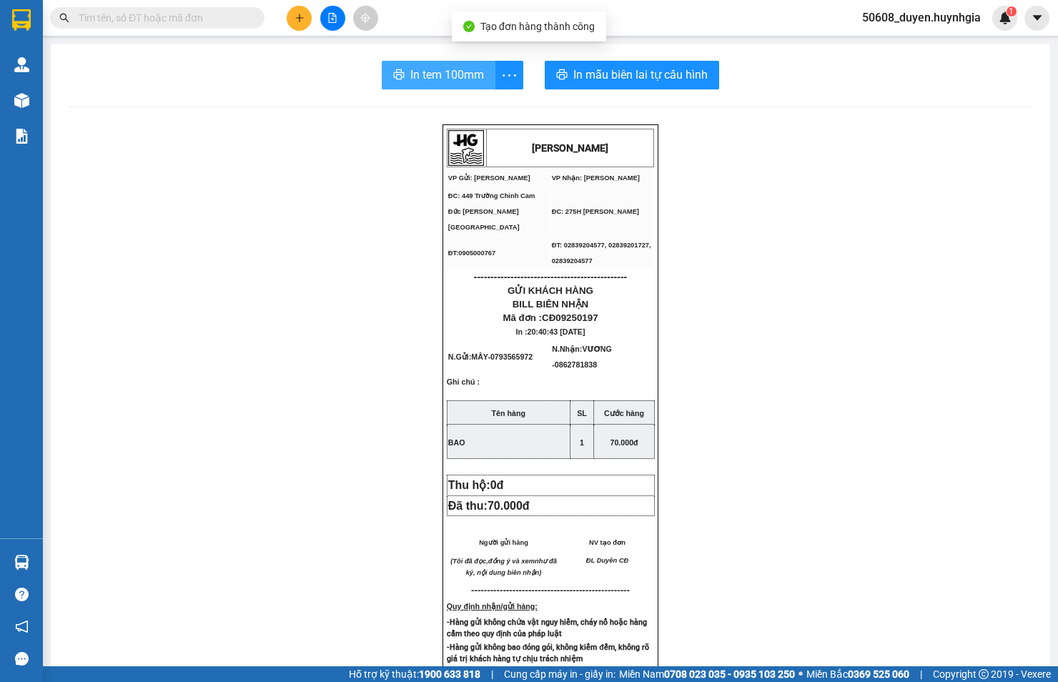
click at [441, 72] on span "In tem 100mm" at bounding box center [448, 75] width 74 height 18
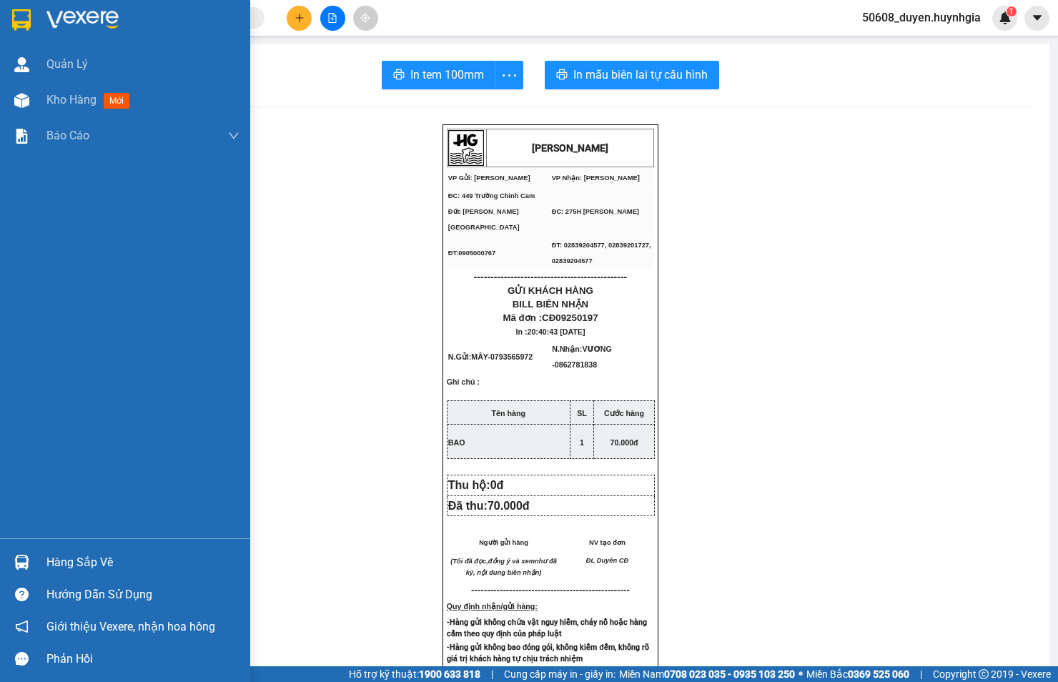
drag, startPoint x: 22, startPoint y: 190, endPoint x: 66, endPoint y: 125, distance: 77.8
click at [21, 188] on div "Quản [PERSON_NAME] hàng mới Báo cáo Báo cáo dòng tiền (nhân viên) - mới Báo cáo…" at bounding box center [125, 292] width 250 height 492
click at [29, 106] on div at bounding box center [21, 100] width 25 height 25
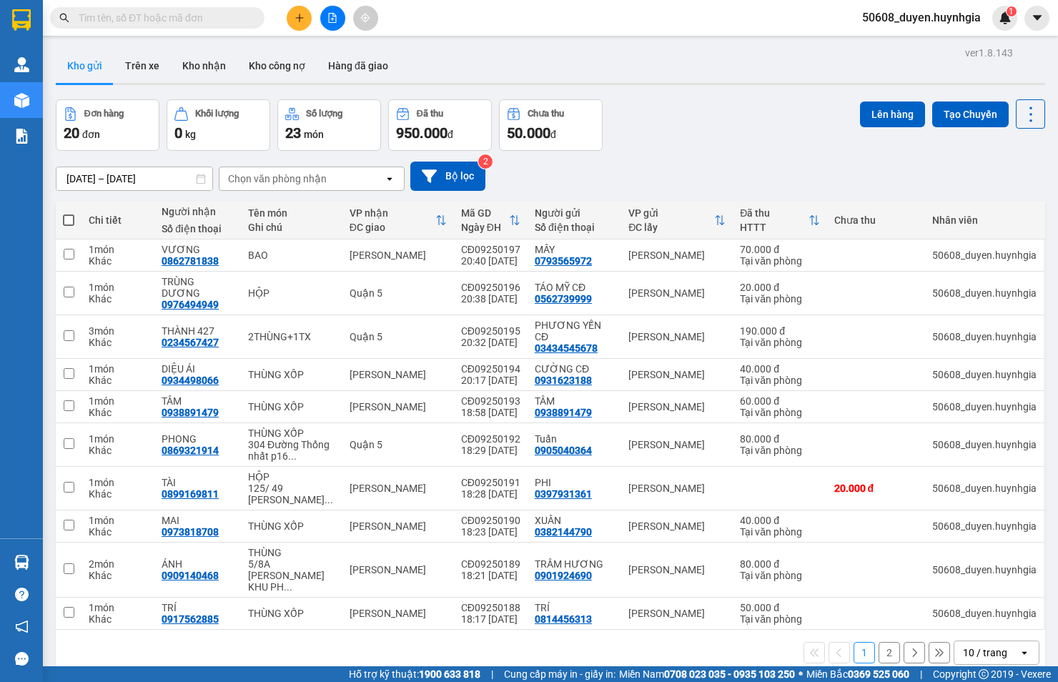
click at [69, 219] on span at bounding box center [68, 220] width 11 height 11
click at [69, 213] on input "checkbox" at bounding box center [69, 213] width 0 height 0
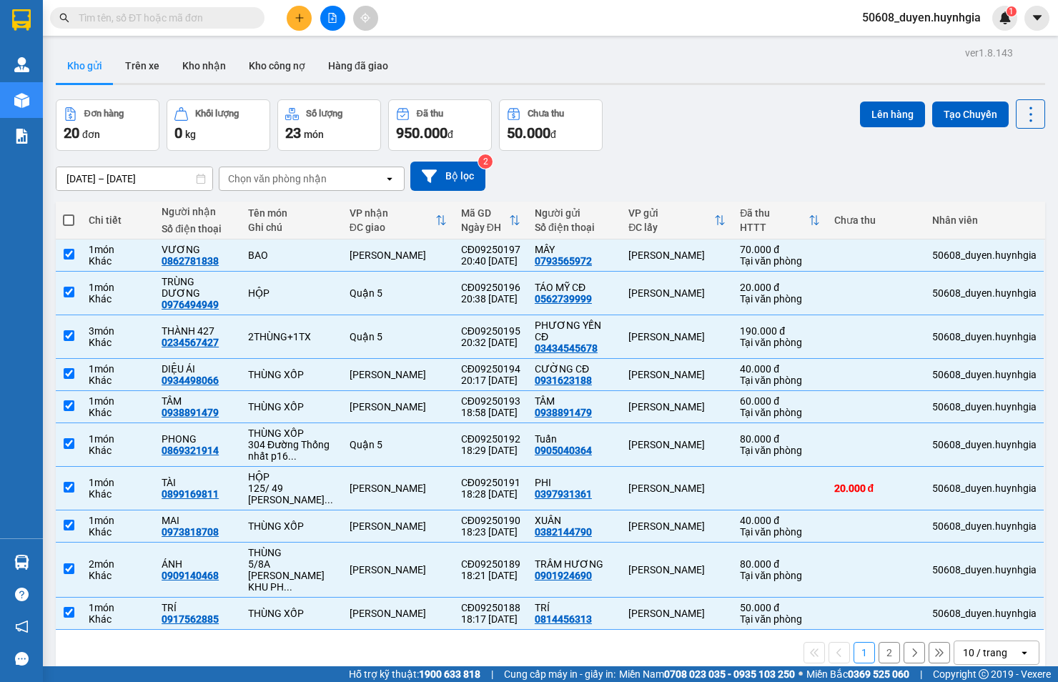
checkbox input "true"
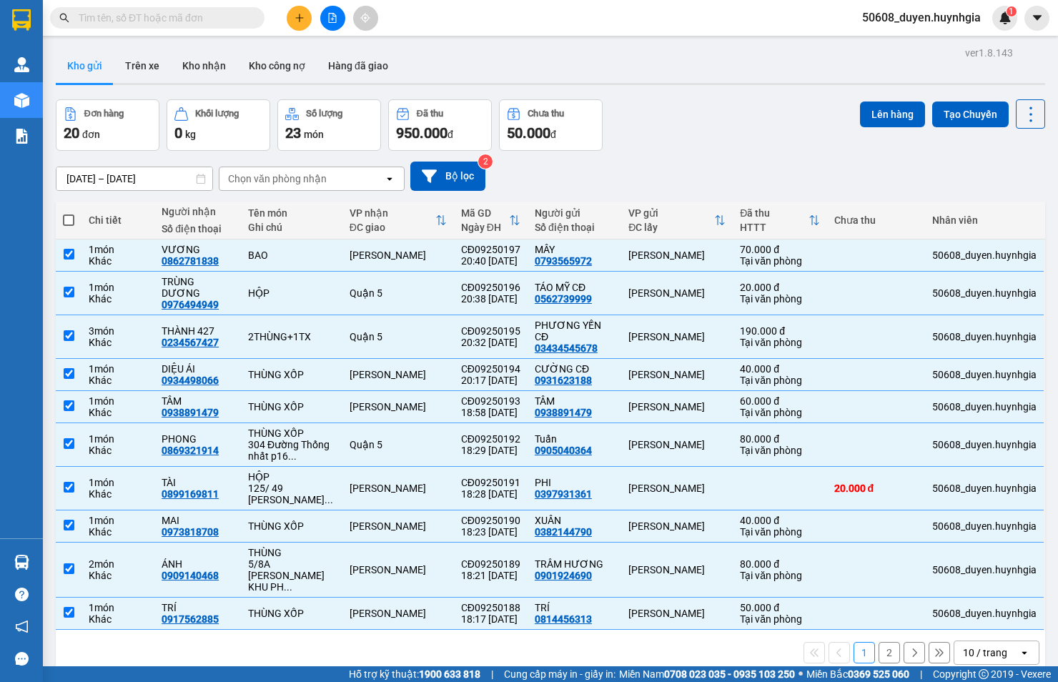
checkbox input "true"
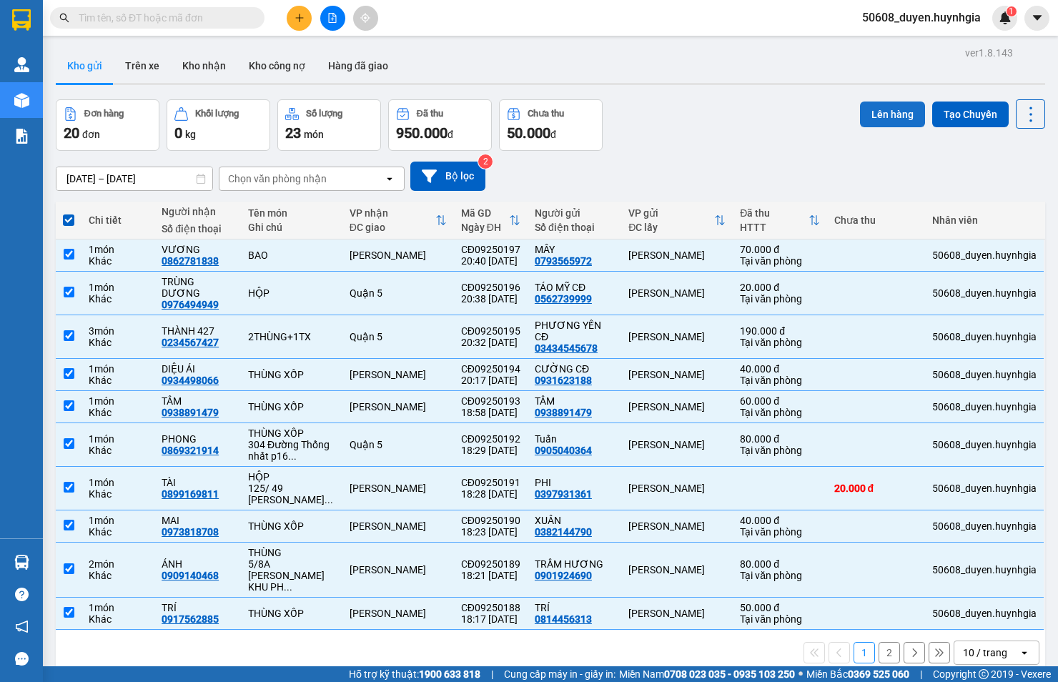
click at [870, 103] on button "Lên hàng" at bounding box center [892, 115] width 65 height 26
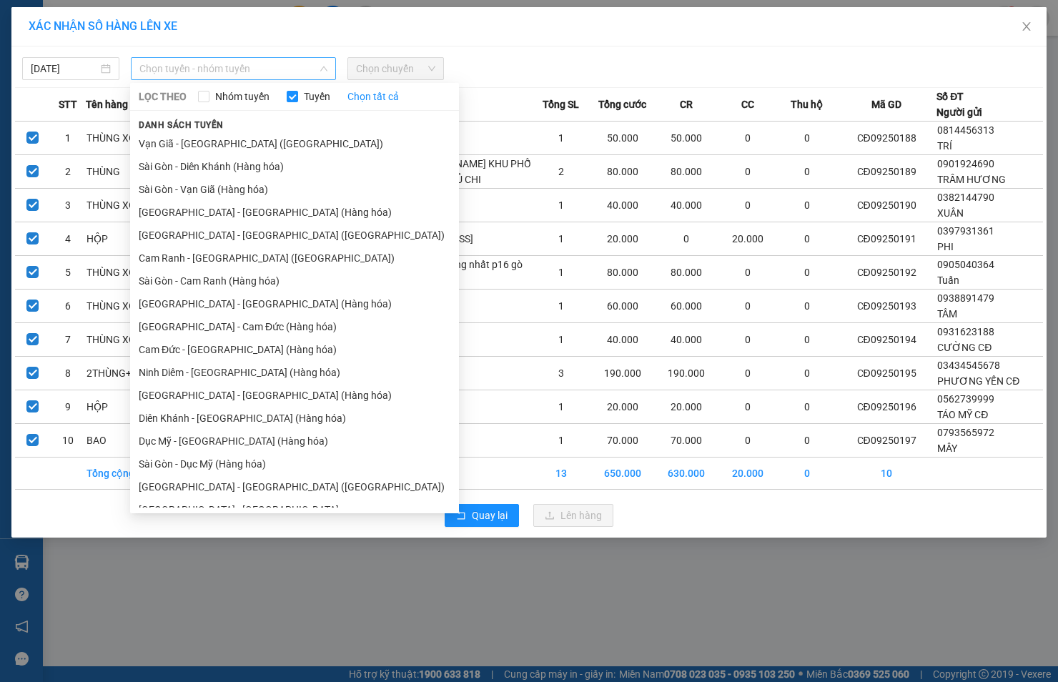
click at [191, 60] on span "Chọn tuyến - nhóm tuyến" at bounding box center [233, 68] width 188 height 21
drag, startPoint x: 163, startPoint y: 353, endPoint x: 187, endPoint y: 325, distance: 37.1
click at [162, 353] on li "Cam Đức - [GEOGRAPHIC_DATA] (Hàng hóa)" at bounding box center [294, 349] width 329 height 23
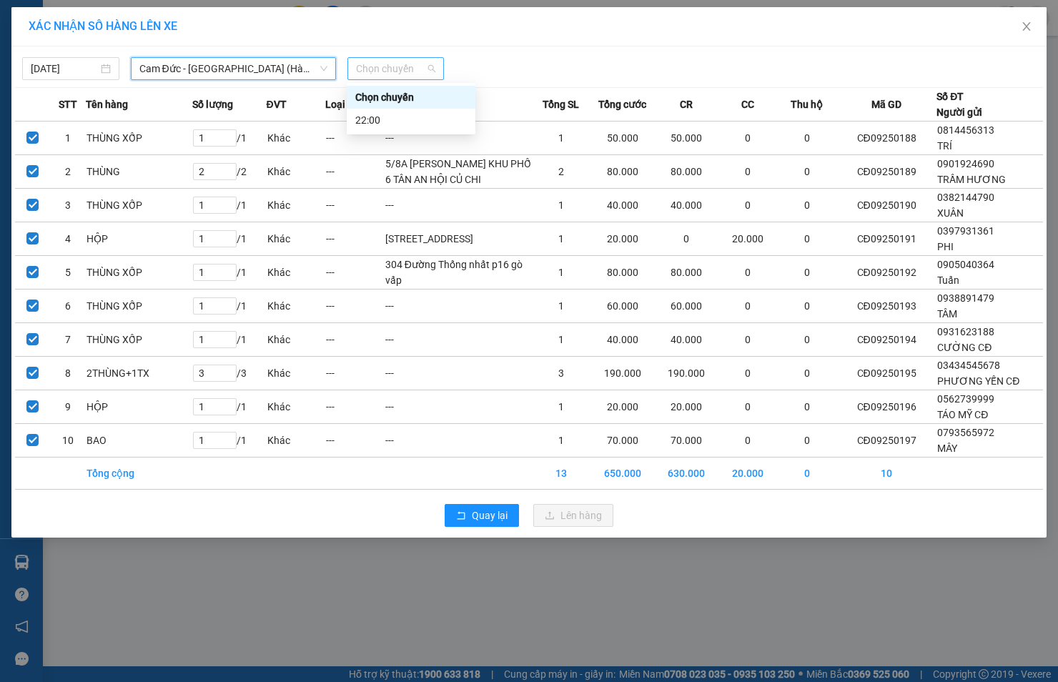
click at [365, 62] on span "Chọn chuyến" at bounding box center [396, 68] width 80 height 21
click at [366, 109] on div "22:00" at bounding box center [411, 120] width 129 height 23
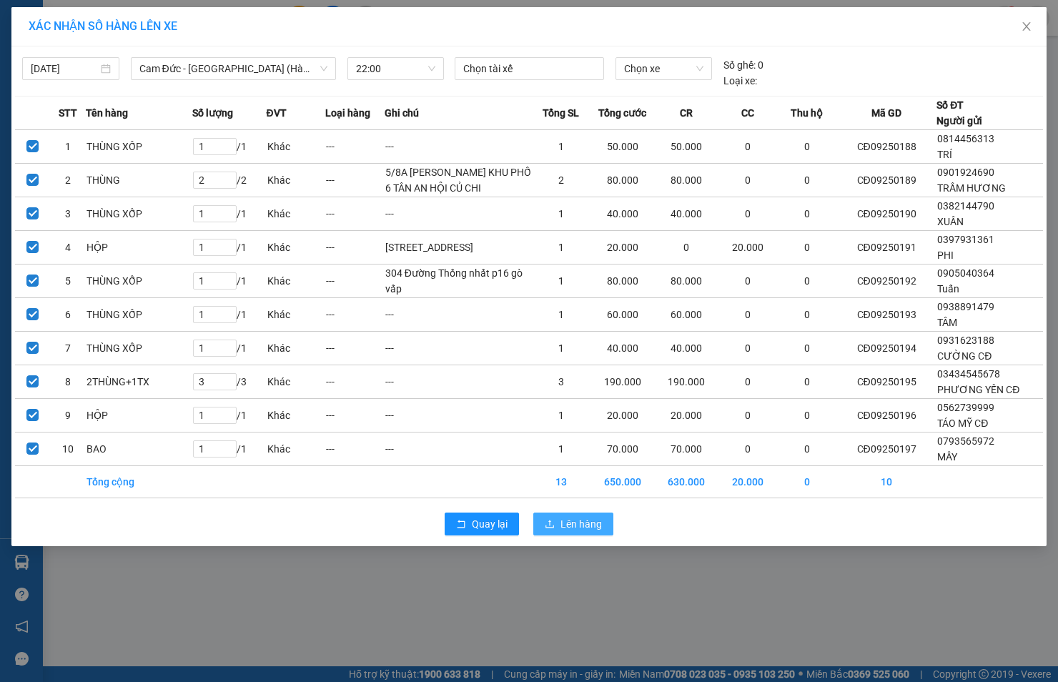
drag, startPoint x: 567, startPoint y: 602, endPoint x: 561, endPoint y: 598, distance: 7.7
click at [563, 532] on span "Lên hàng" at bounding box center [581, 524] width 41 height 16
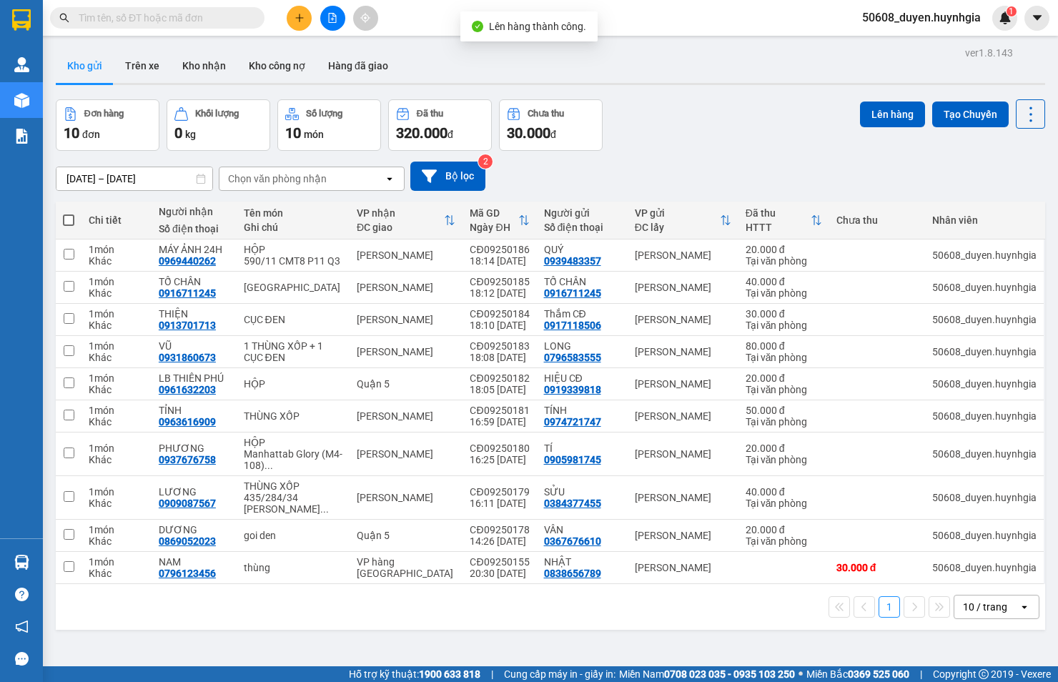
click at [65, 218] on span at bounding box center [68, 220] width 11 height 11
click at [69, 213] on input "checkbox" at bounding box center [69, 213] width 0 height 0
checkbox input "true"
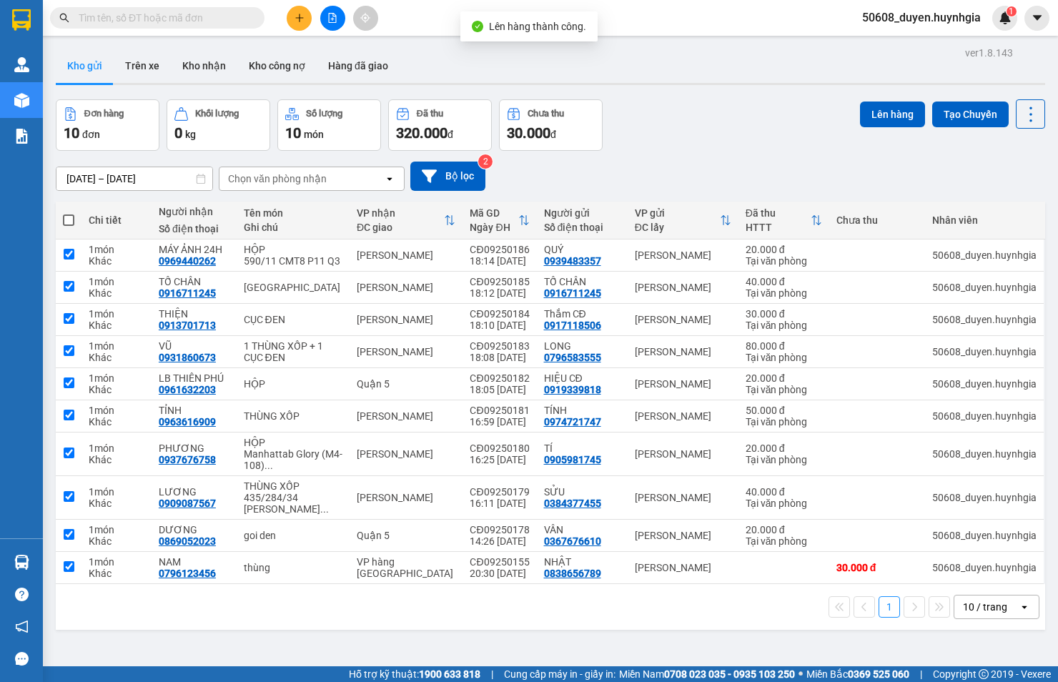
checkbox input "true"
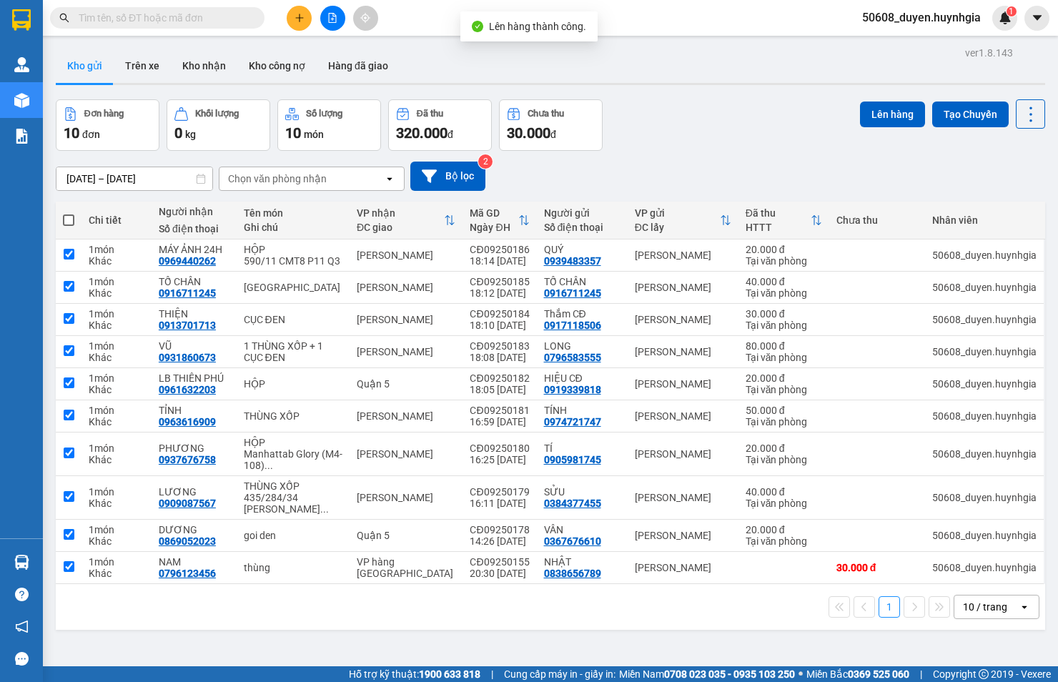
checkbox input "true"
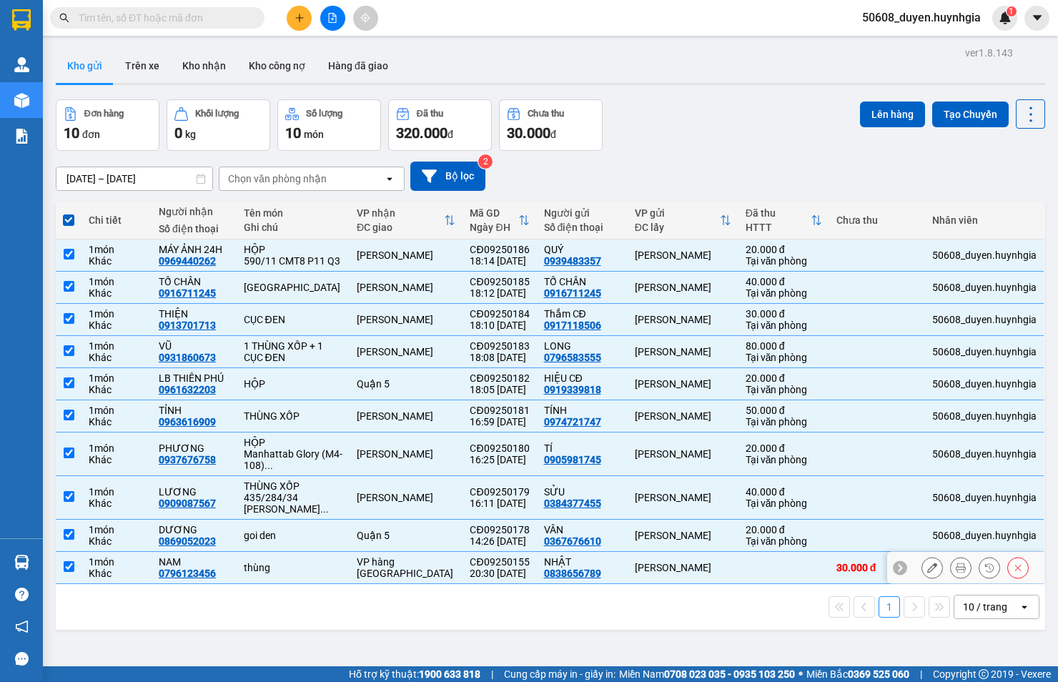
click at [75, 576] on td at bounding box center [69, 568] width 26 height 32
checkbox input "false"
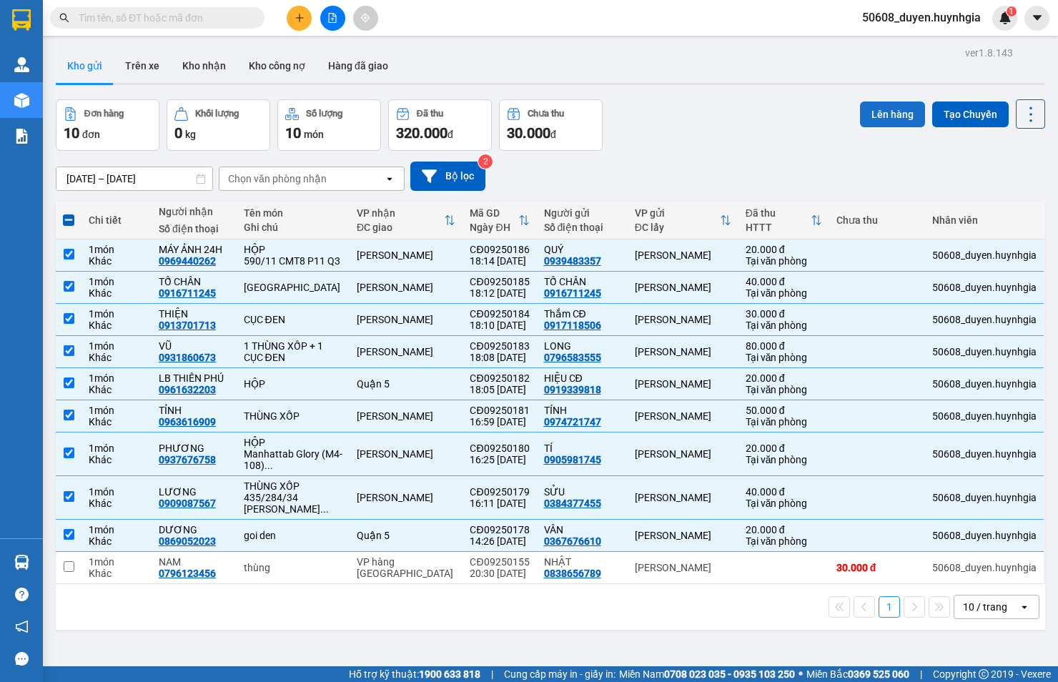
click at [890, 114] on button "Lên hàng" at bounding box center [892, 115] width 65 height 26
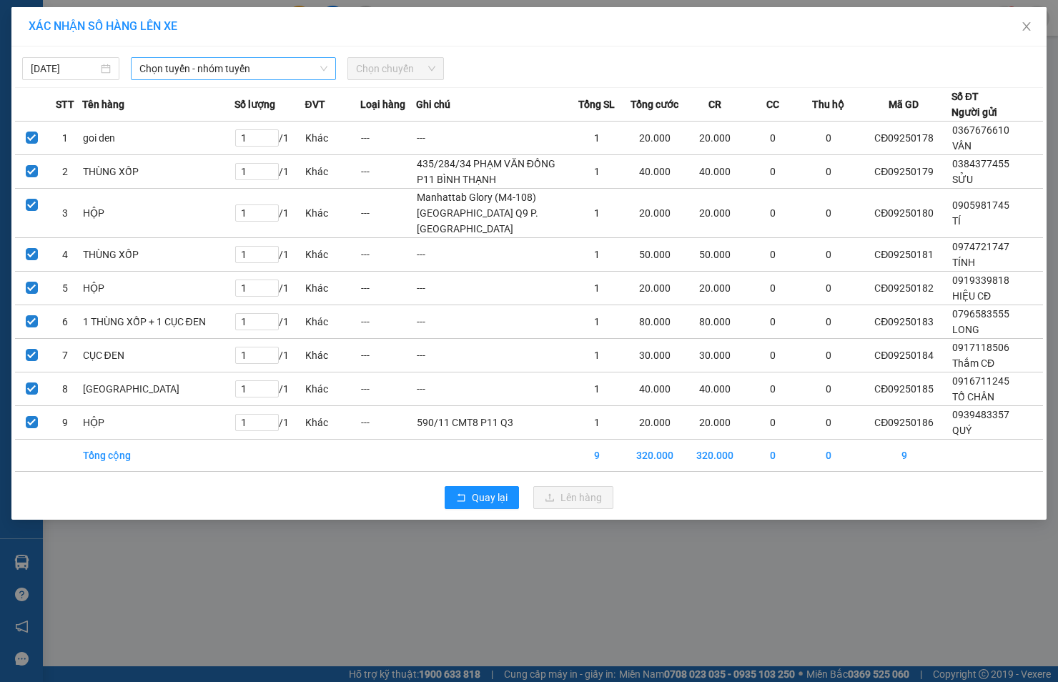
click at [217, 69] on span "Chọn tuyến - nhóm tuyến" at bounding box center [233, 68] width 188 height 21
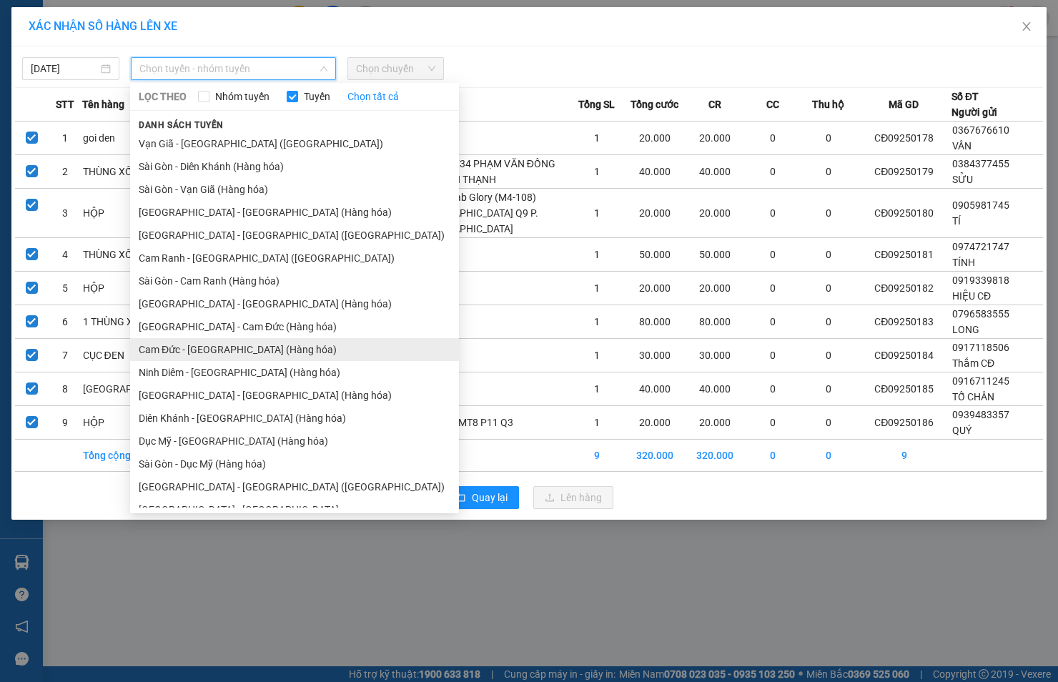
click at [185, 353] on li "Cam Đức - [GEOGRAPHIC_DATA] (Hàng hóa)" at bounding box center [294, 349] width 329 height 23
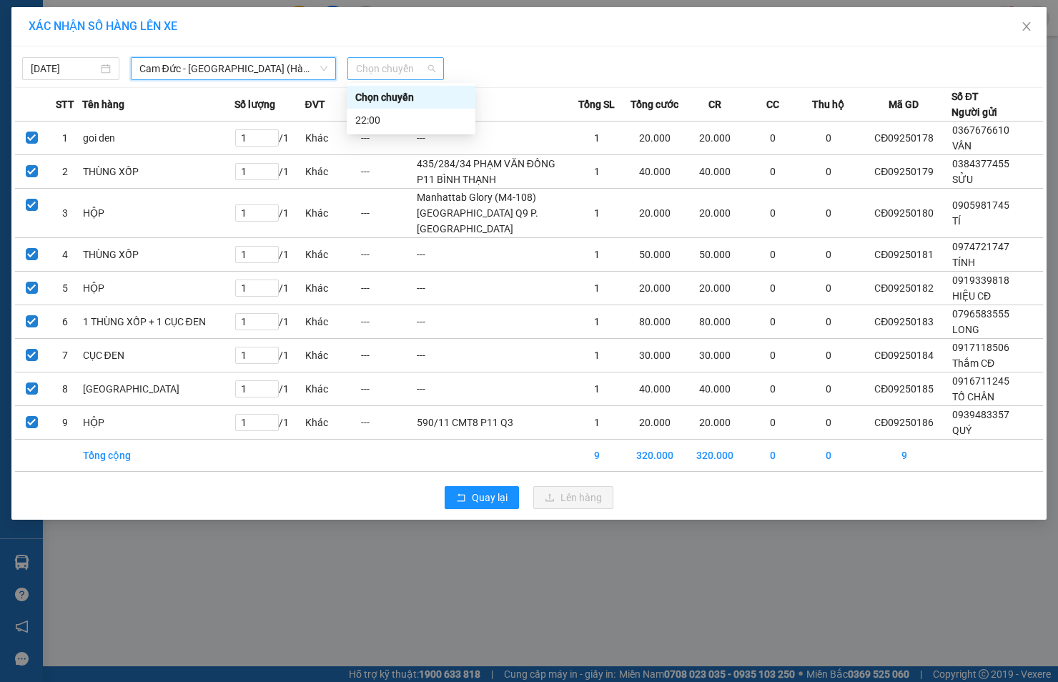
click at [358, 67] on span "Chọn chuyến" at bounding box center [396, 68] width 80 height 21
click at [365, 112] on div "22:00" at bounding box center [411, 120] width 112 height 16
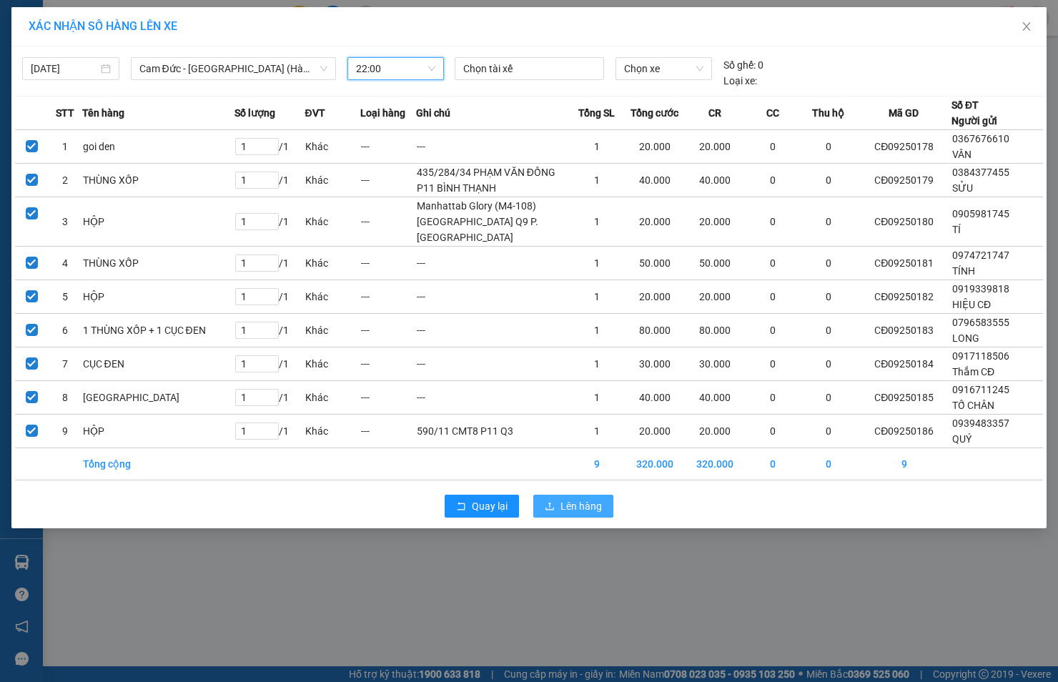
click at [551, 511] on icon "upload" at bounding box center [550, 506] width 10 height 10
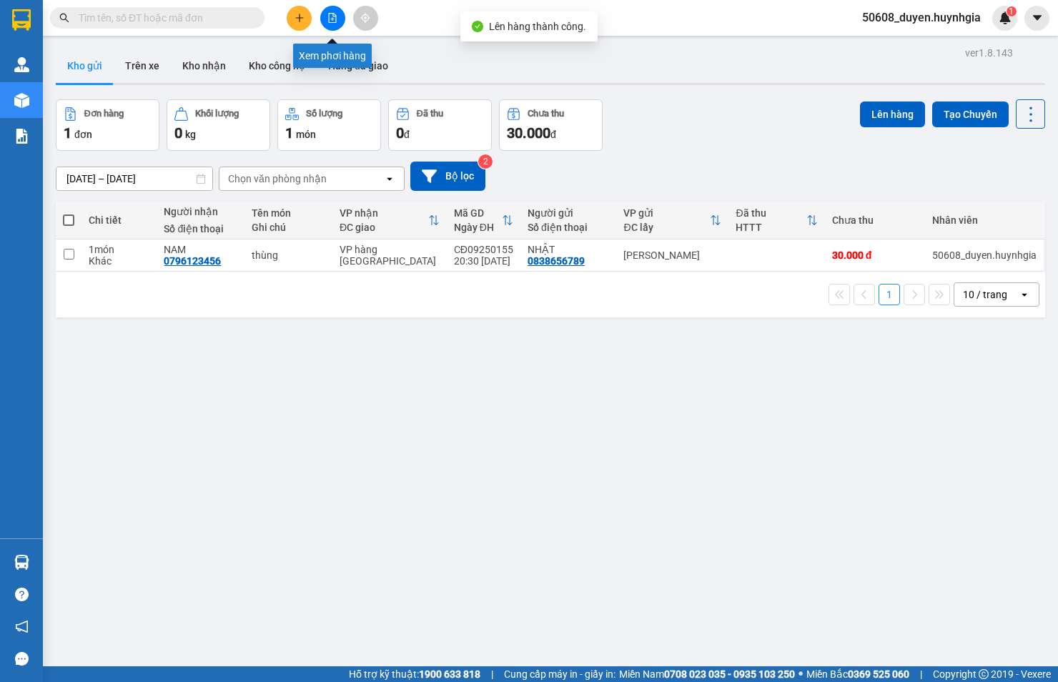
click at [333, 19] on icon "file-add" at bounding box center [333, 18] width 10 height 10
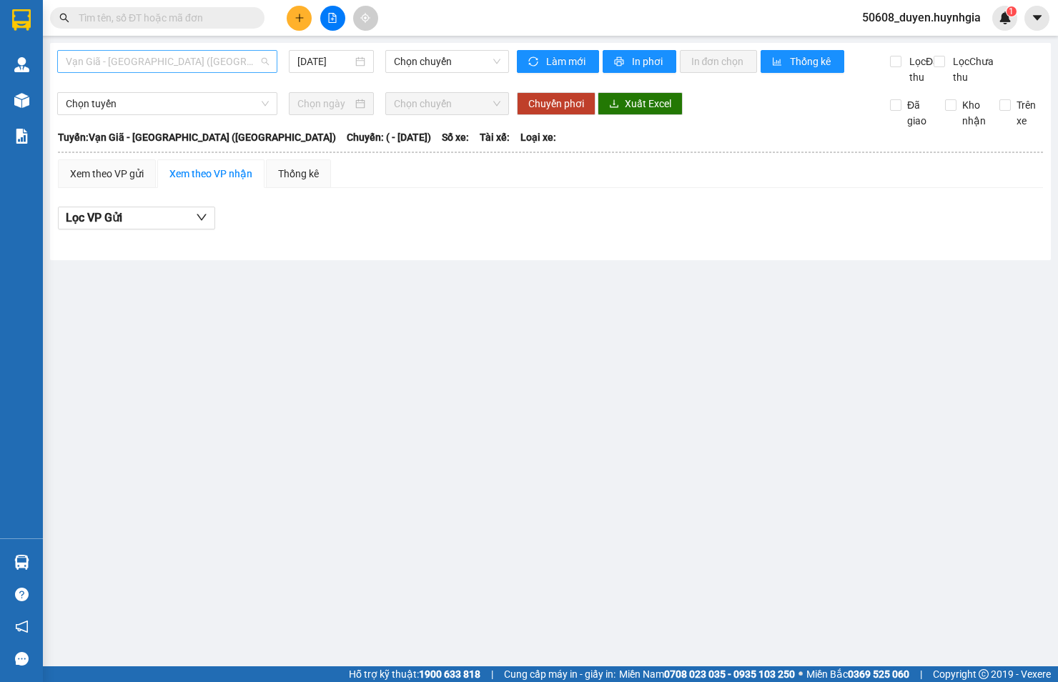
click at [239, 56] on span "Vạn Giã - [GEOGRAPHIC_DATA] ([GEOGRAPHIC_DATA])" at bounding box center [167, 61] width 203 height 21
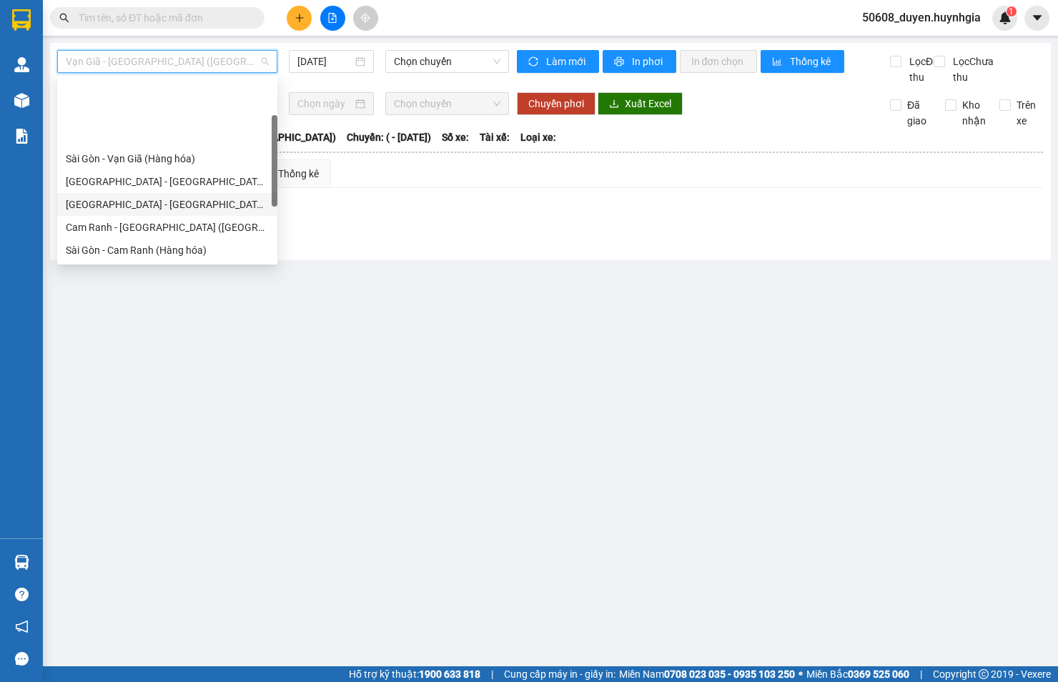
scroll to position [79, 0]
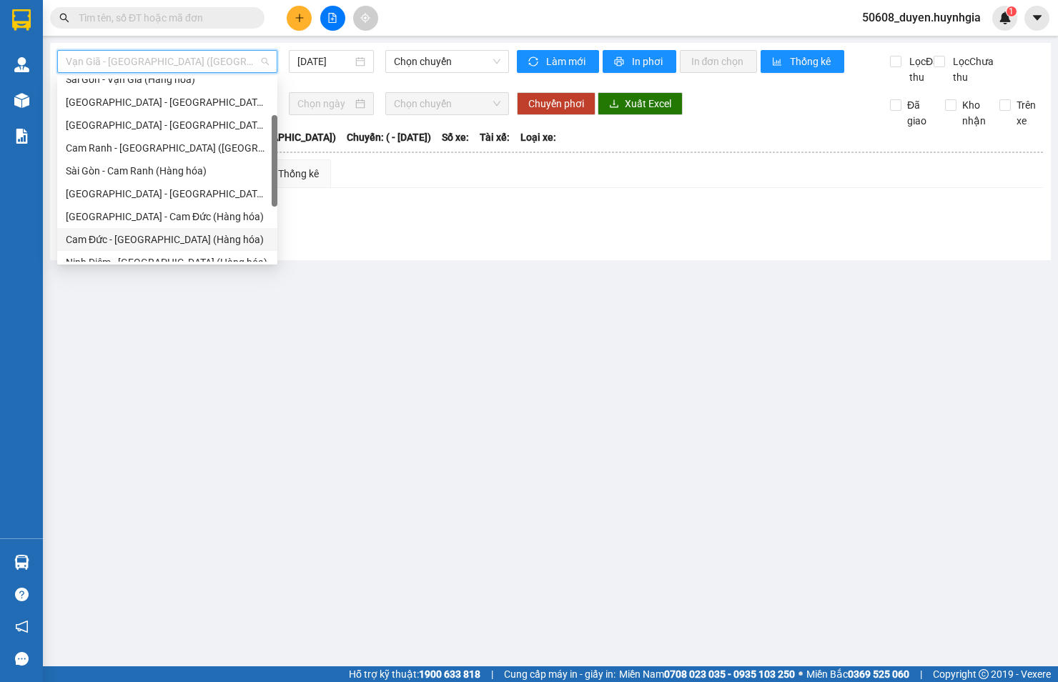
click at [154, 232] on div "Cam Đức - [GEOGRAPHIC_DATA] (Hàng hóa)" at bounding box center [167, 240] width 203 height 16
type input "[DATE]"
